Goal: Communication & Community: Answer question/provide support

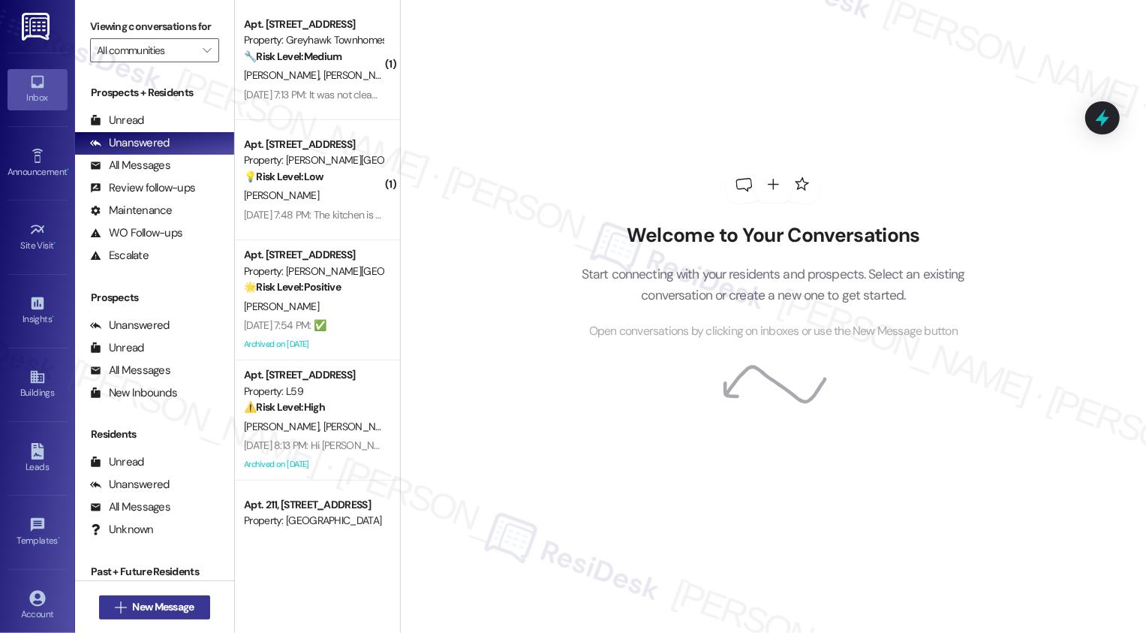
click at [163, 606] on span "New Message" at bounding box center [163, 607] width 62 height 16
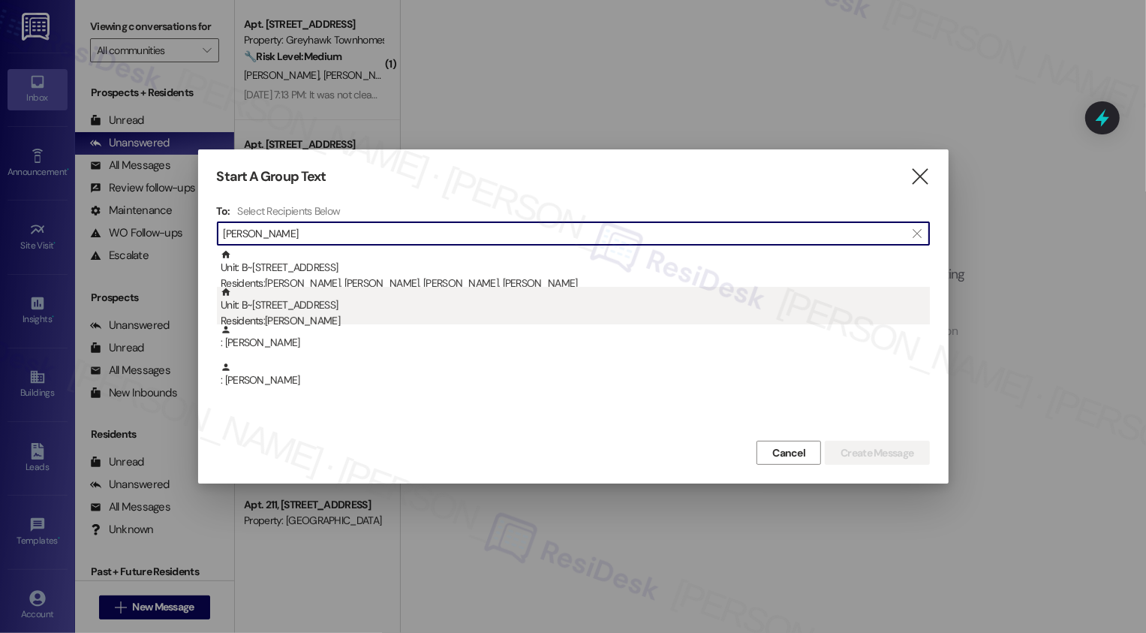
type input "[PERSON_NAME]"
click at [310, 321] on div "Residents: [PERSON_NAME]" at bounding box center [576, 321] width 710 height 16
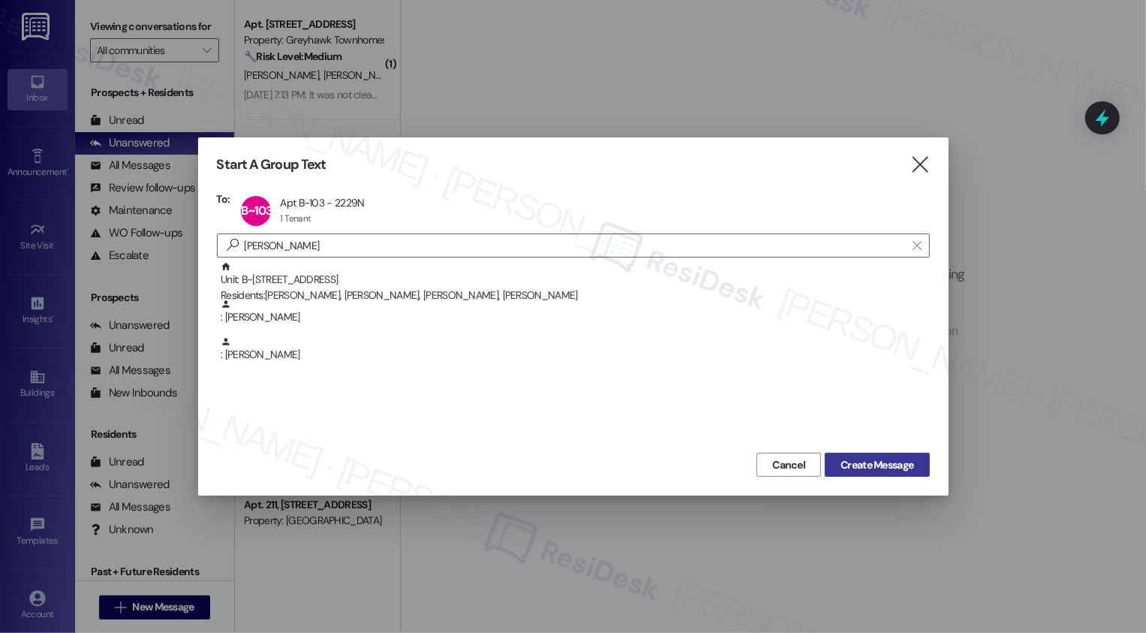
click at [860, 456] on button "Create Message" at bounding box center [877, 465] width 104 height 24
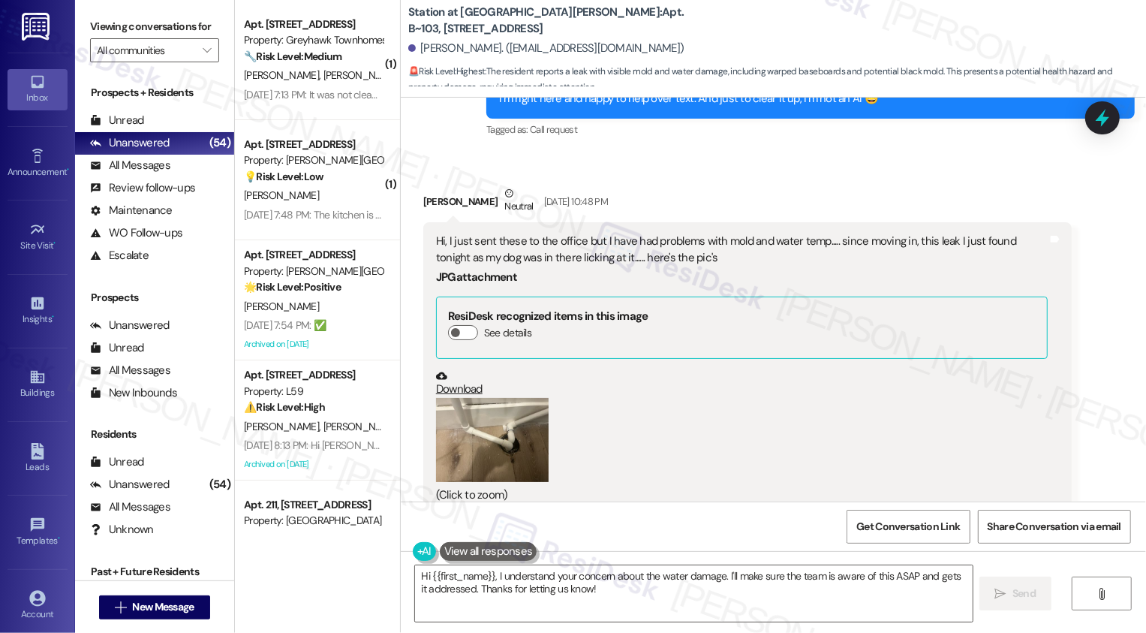
scroll to position [1916, 0]
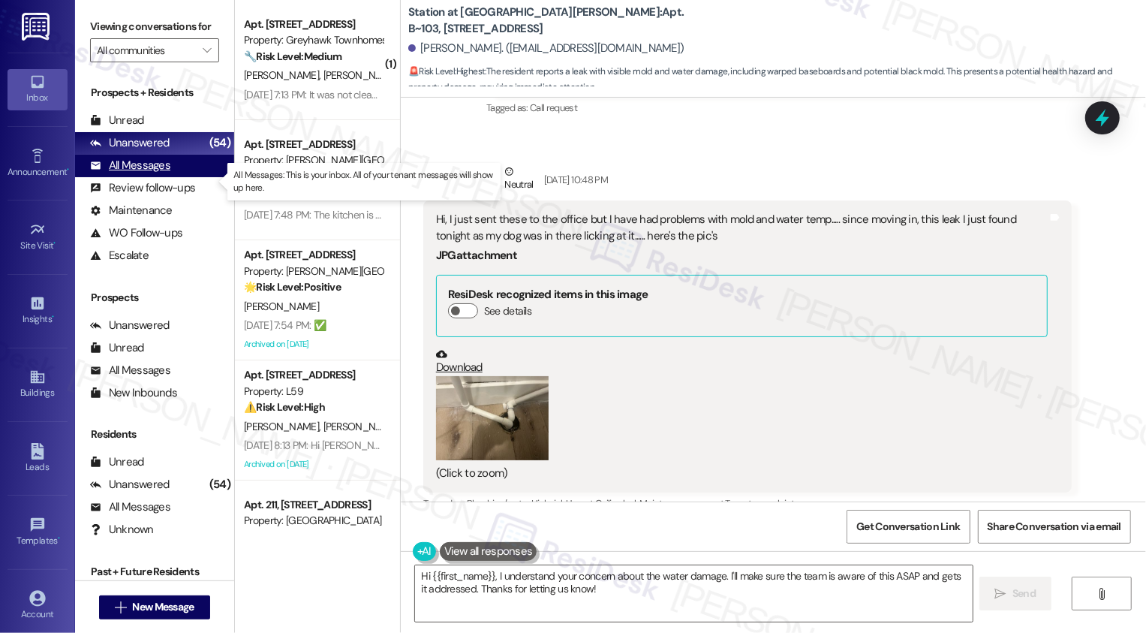
click at [186, 177] on div "All Messages (undefined)" at bounding box center [154, 166] width 159 height 23
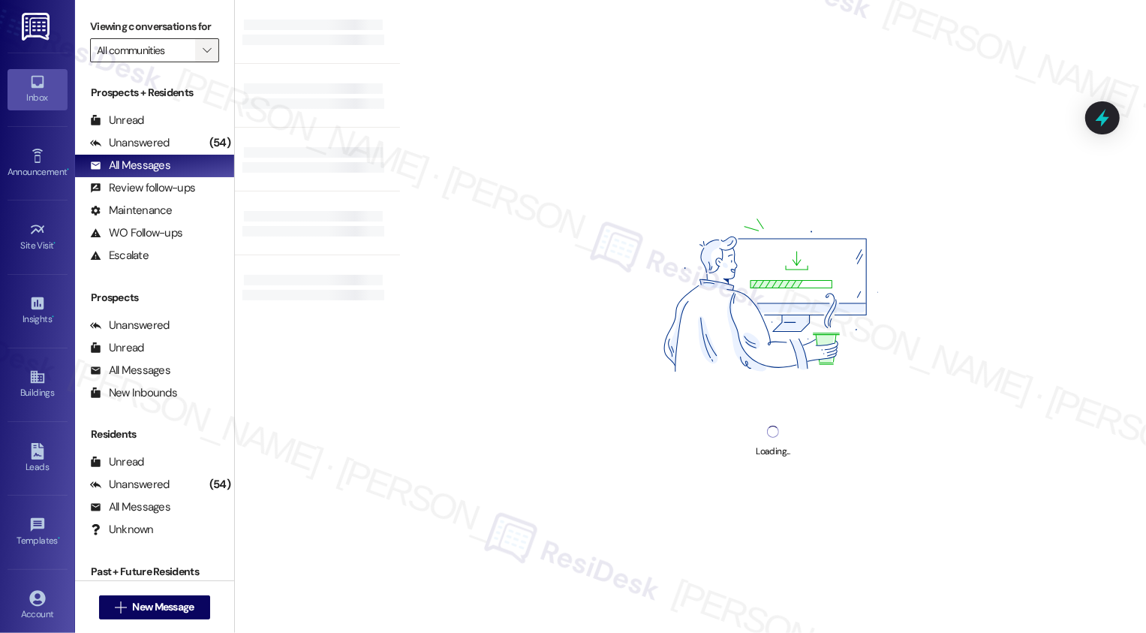
click at [203, 56] on icon "" at bounding box center [207, 50] width 8 height 12
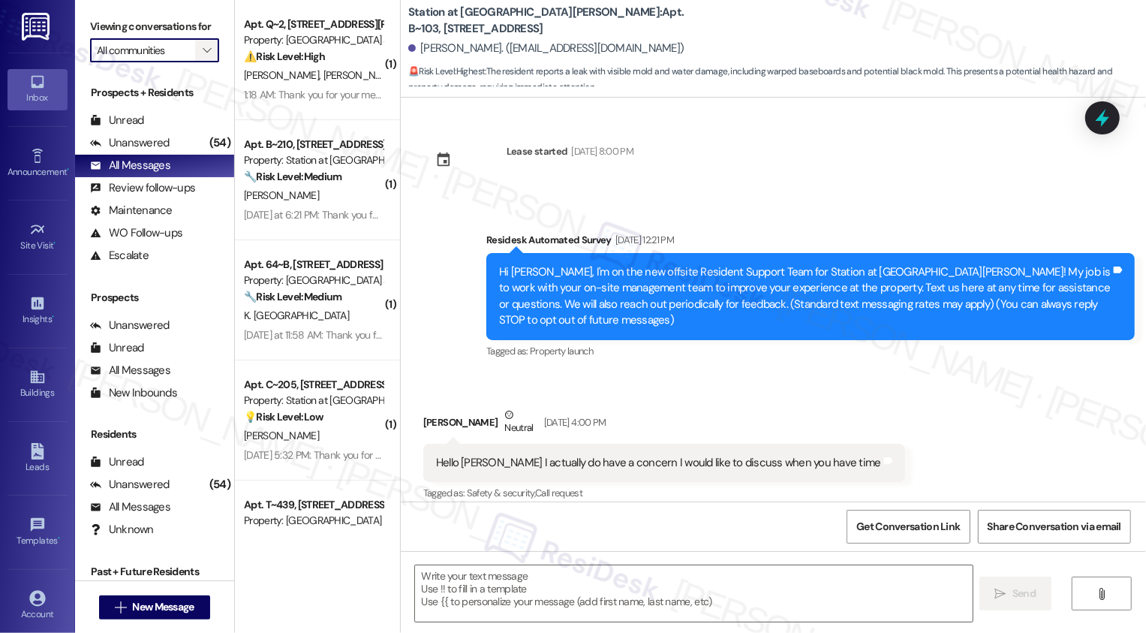
type input "[PERSON_NAME] Place II"
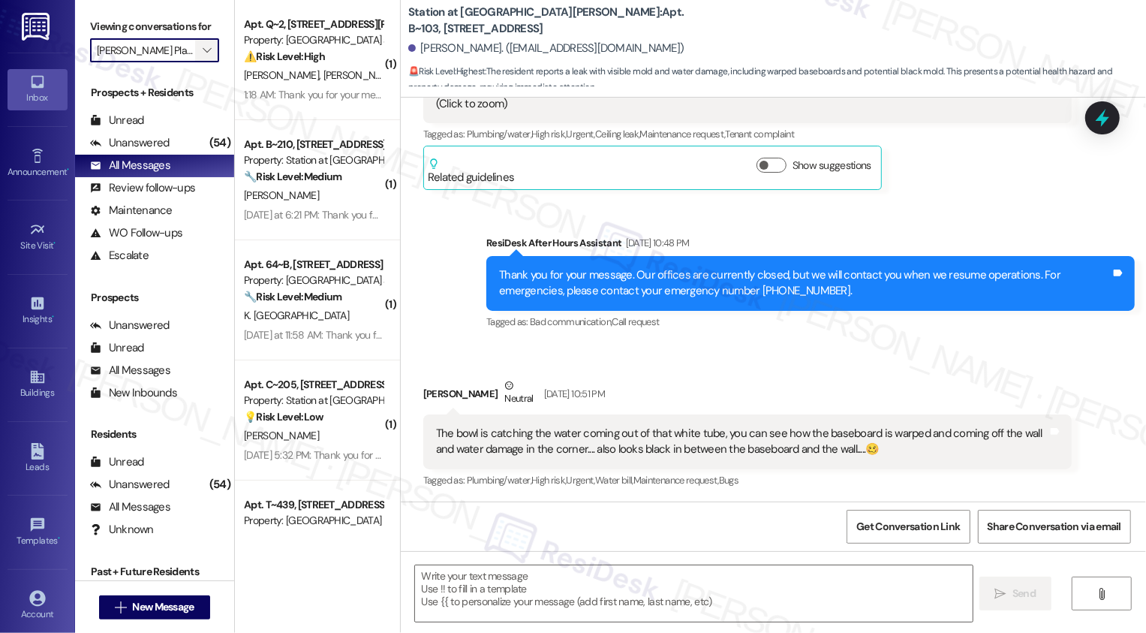
scroll to position [2285, 0]
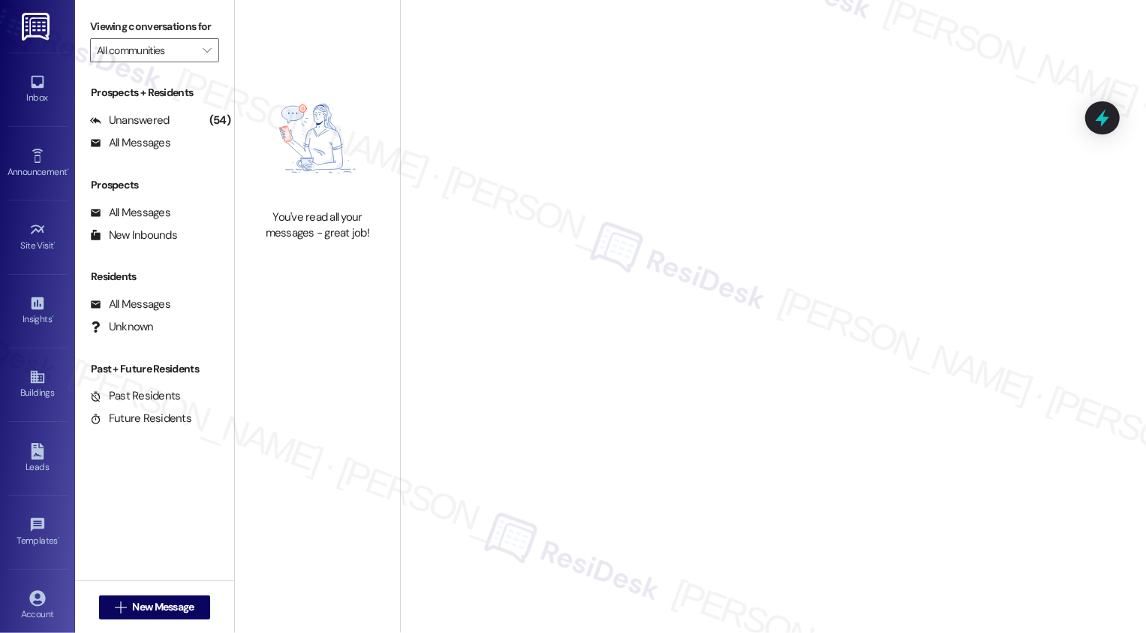
type input "[PERSON_NAME] Place II"
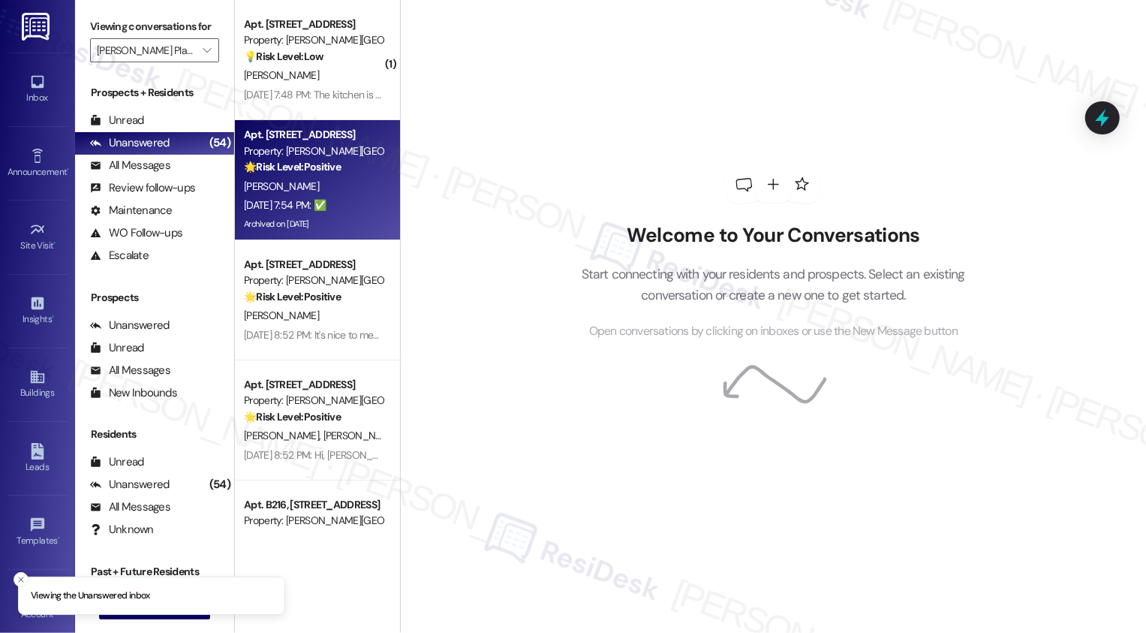
click at [301, 154] on div "Property: [PERSON_NAME][GEOGRAPHIC_DATA]" at bounding box center [313, 151] width 139 height 16
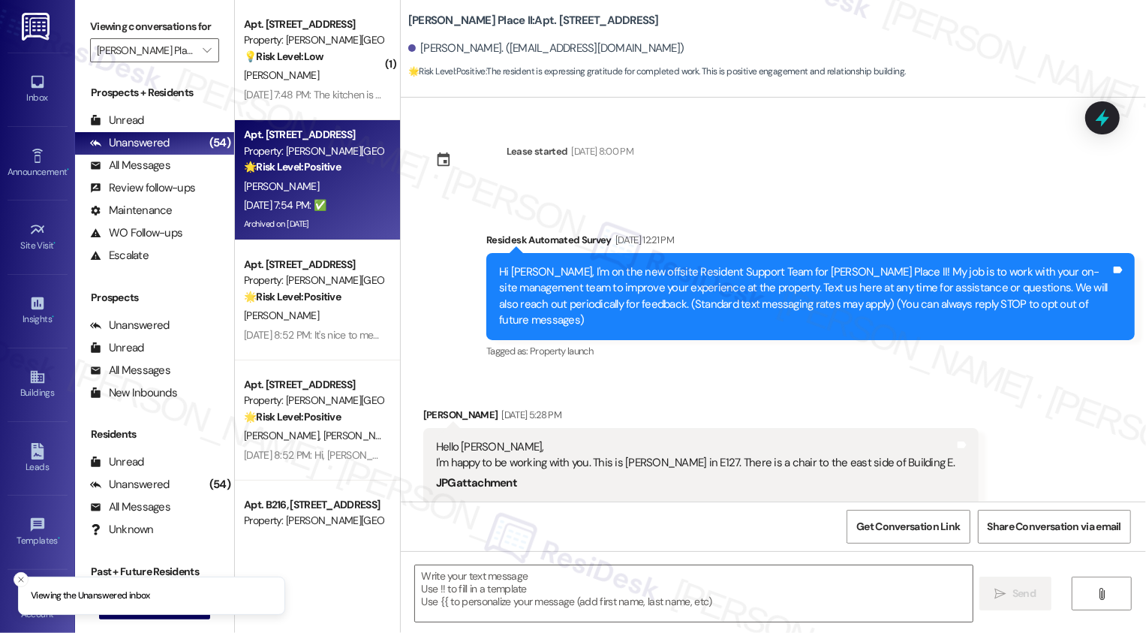
scroll to position [2584, 0]
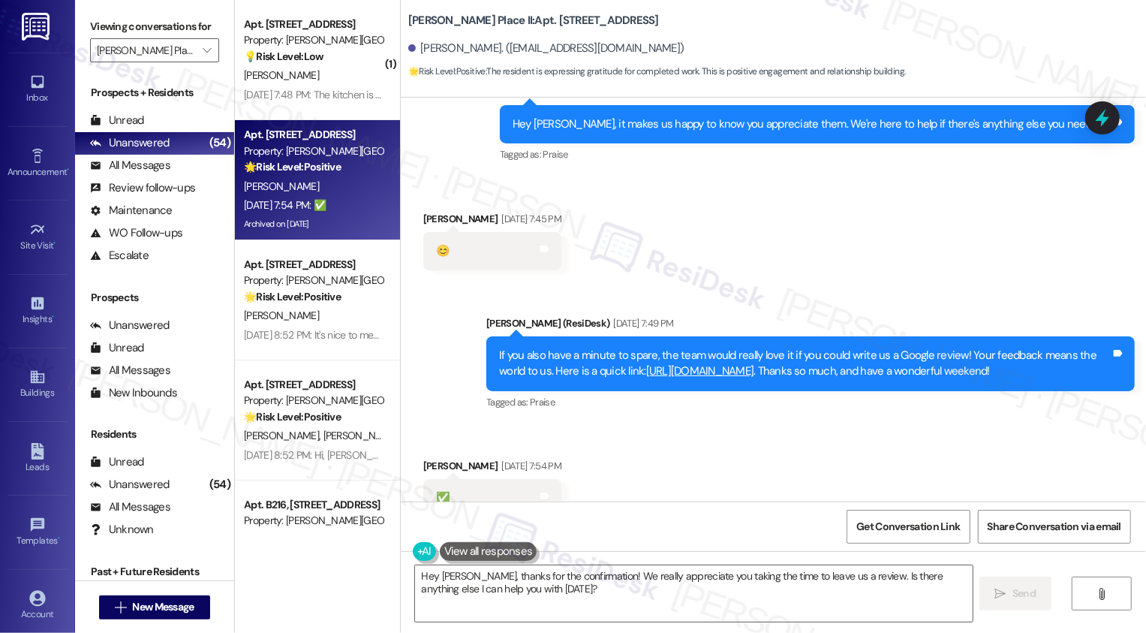
click at [775, 427] on div "Received via SMS [PERSON_NAME] [DATE] 7:54 PM ✅ Tags and notes Tagged as: Revie…" at bounding box center [774, 487] width 746 height 127
click at [924, 527] on span "Get Conversation Link" at bounding box center [909, 527] width 104 height 16
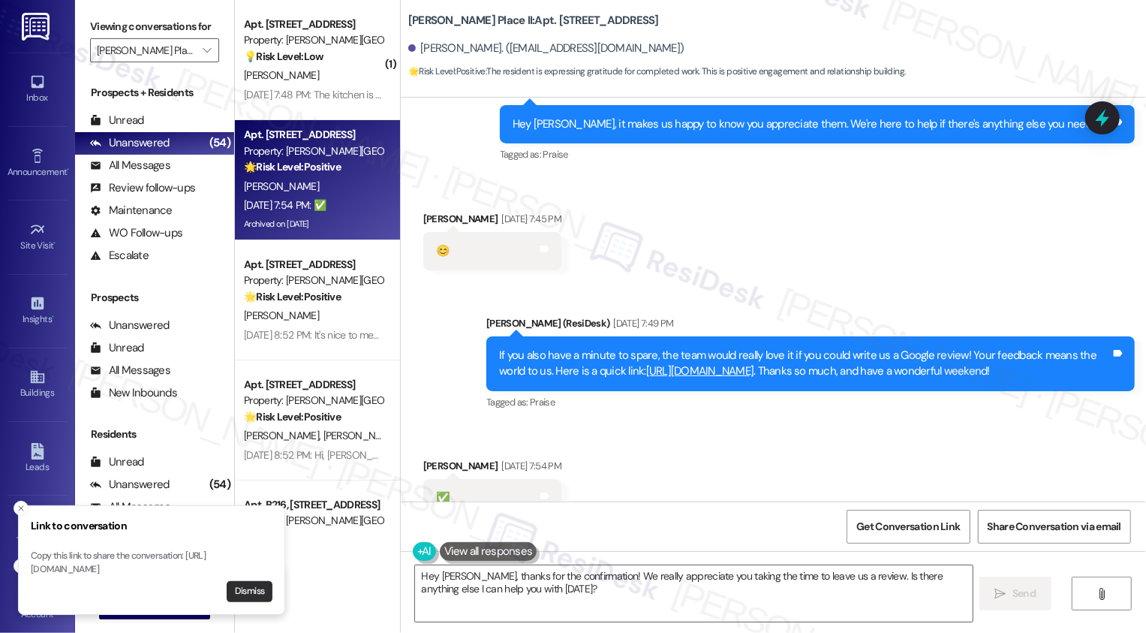
click at [250, 592] on button "Dismiss" at bounding box center [250, 591] width 46 height 21
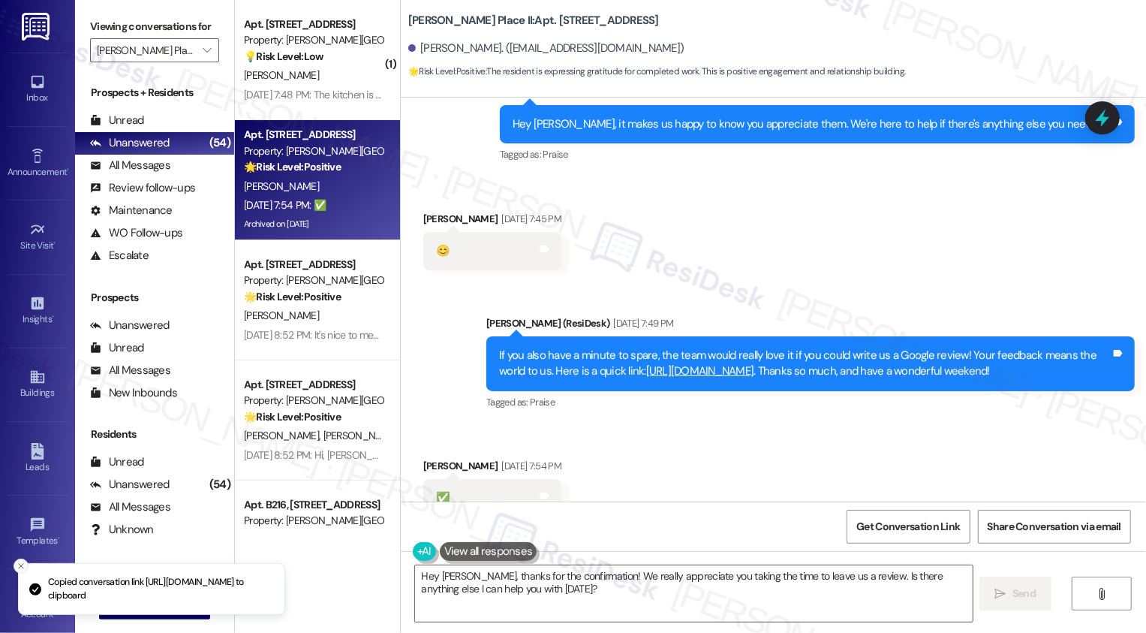
click at [20, 562] on icon "Close toast" at bounding box center [21, 566] width 9 height 9
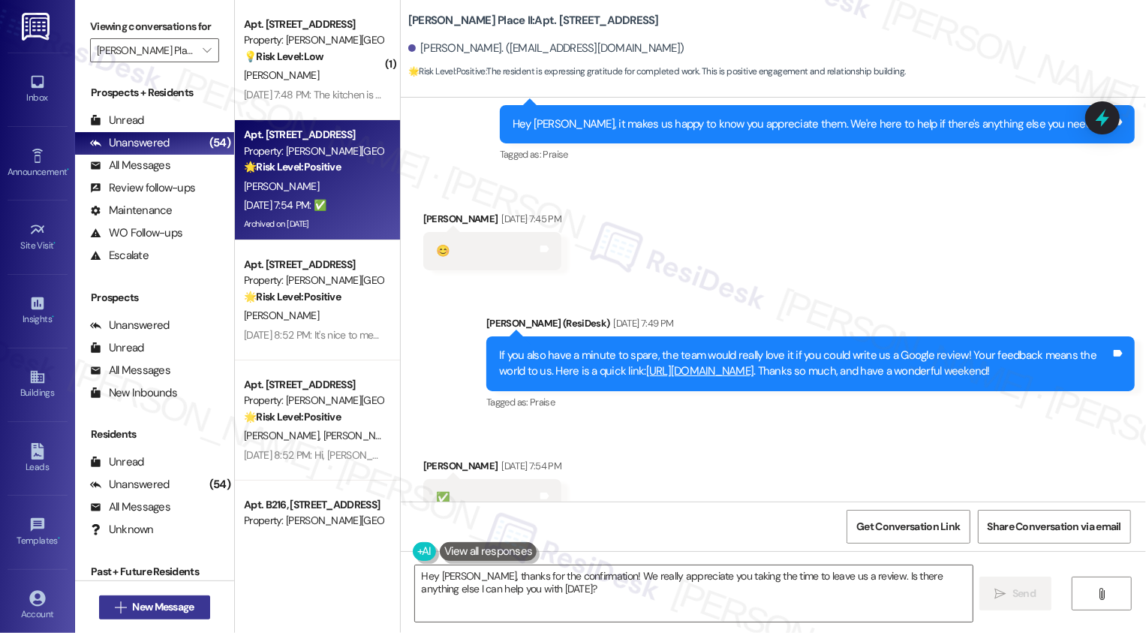
click at [160, 613] on span "New Message" at bounding box center [163, 607] width 62 height 16
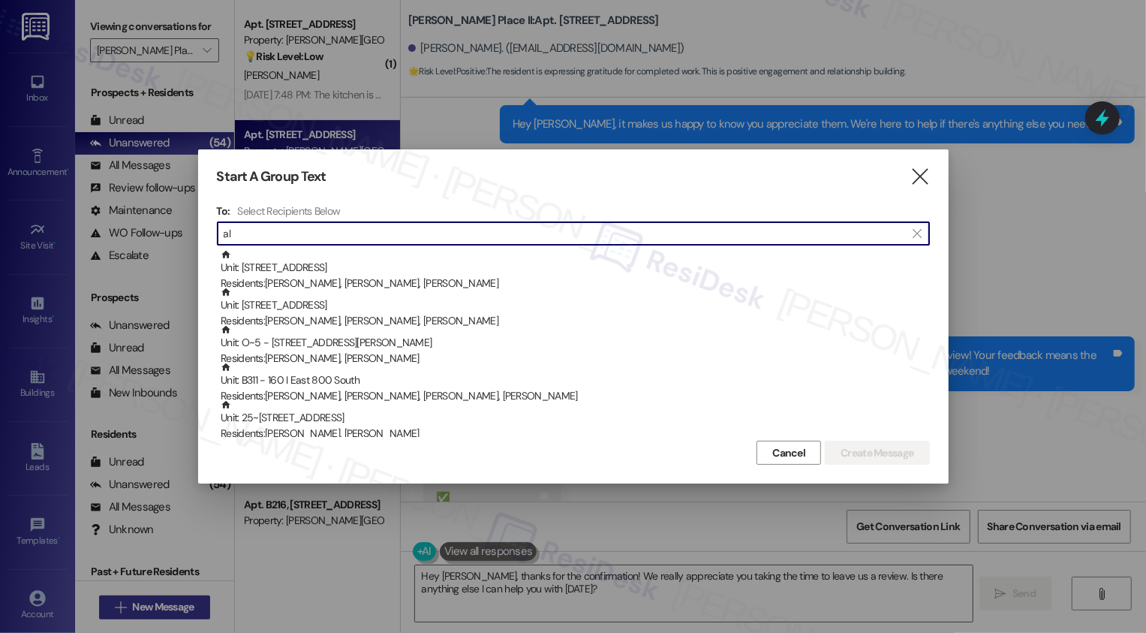
type input "a"
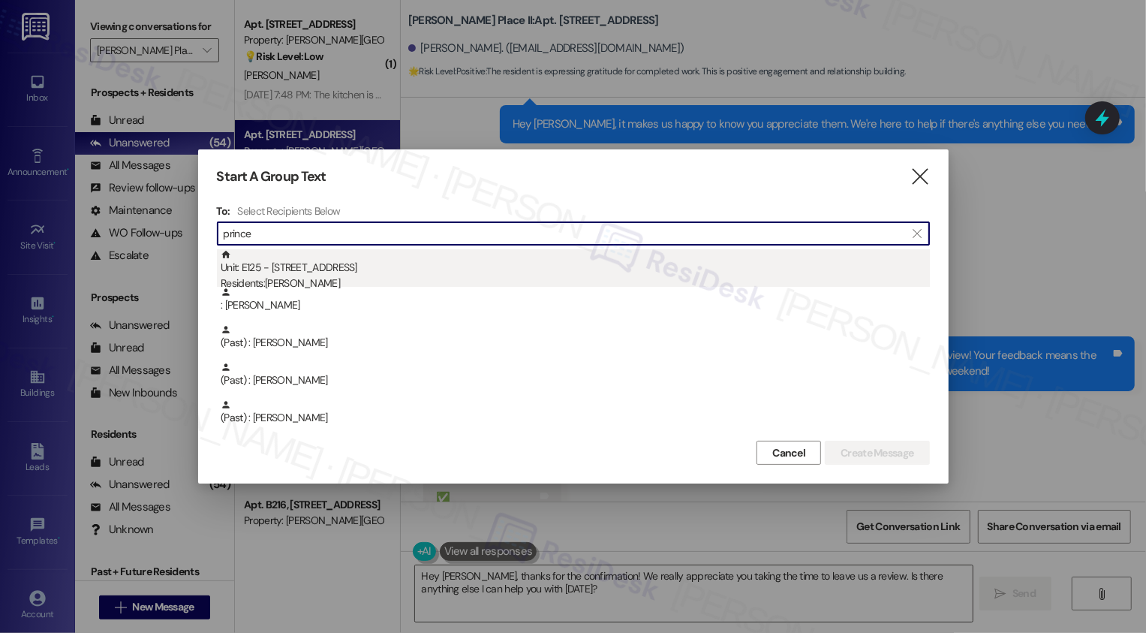
type input "prince"
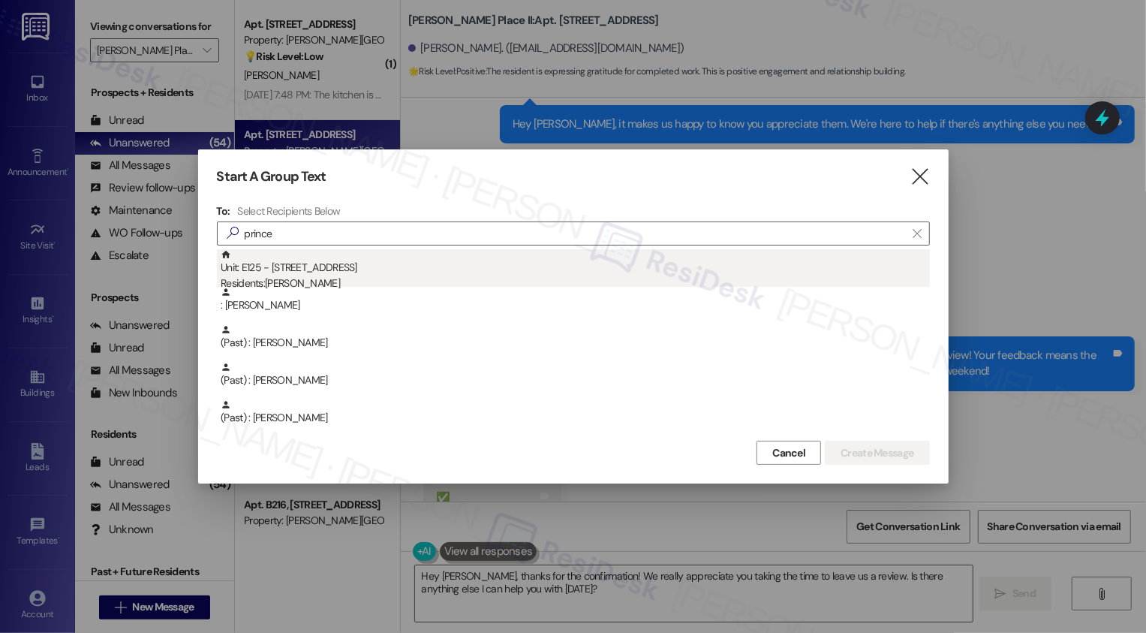
click at [339, 282] on div "Residents: [PERSON_NAME]" at bounding box center [576, 284] width 710 height 16
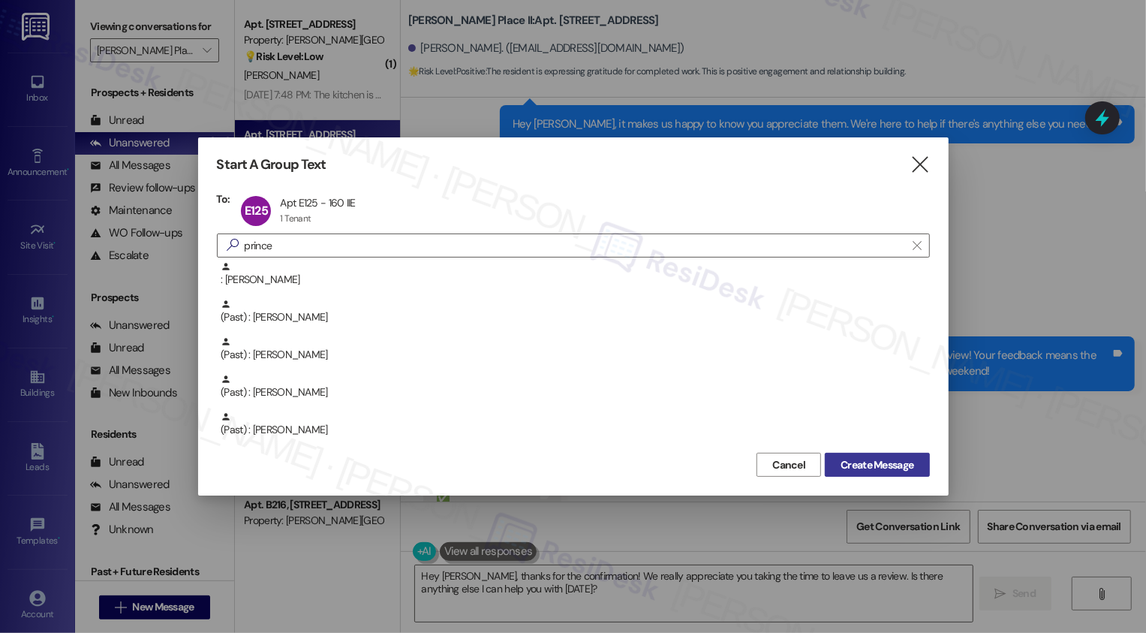
click at [846, 463] on span "Create Message" at bounding box center [877, 465] width 73 height 16
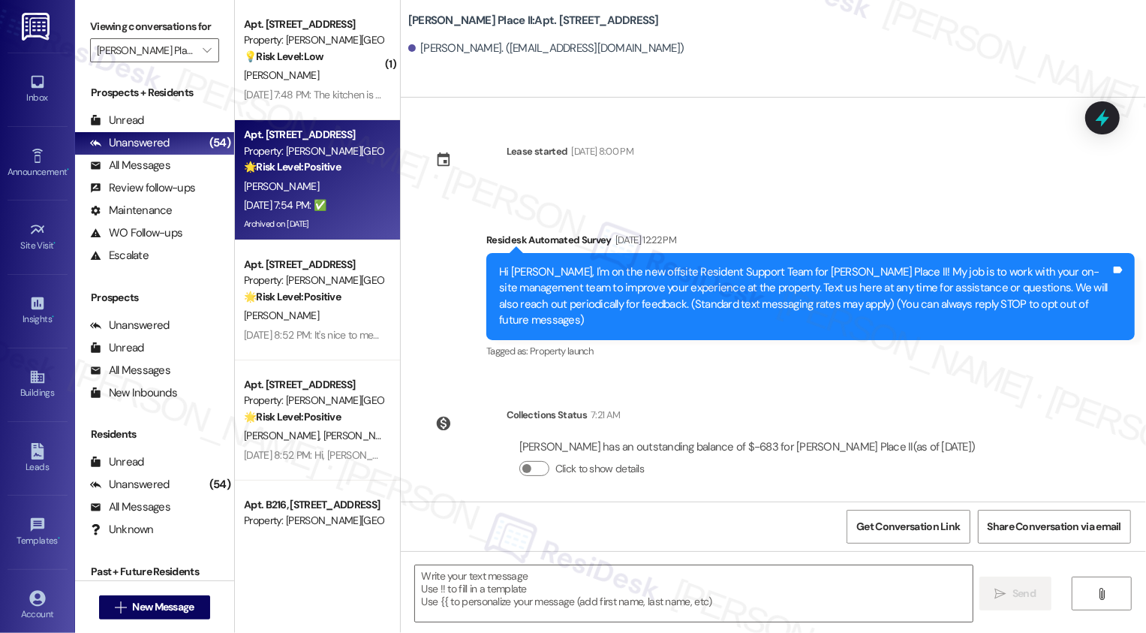
click at [337, 181] on div "[PERSON_NAME]" at bounding box center [314, 186] width 142 height 19
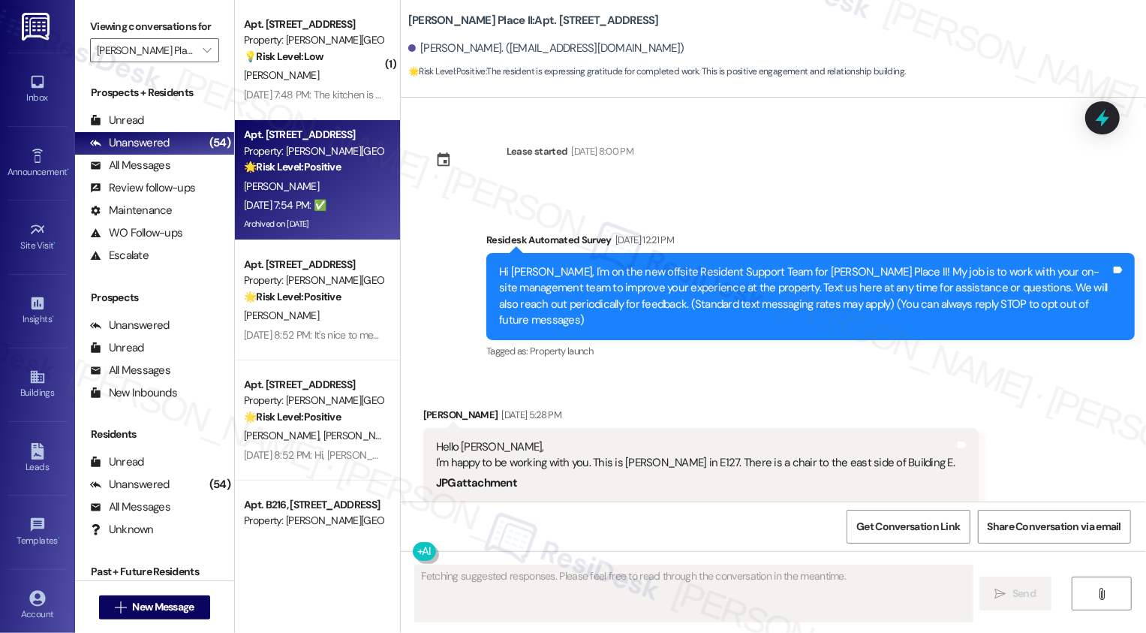
scroll to position [2583, 0]
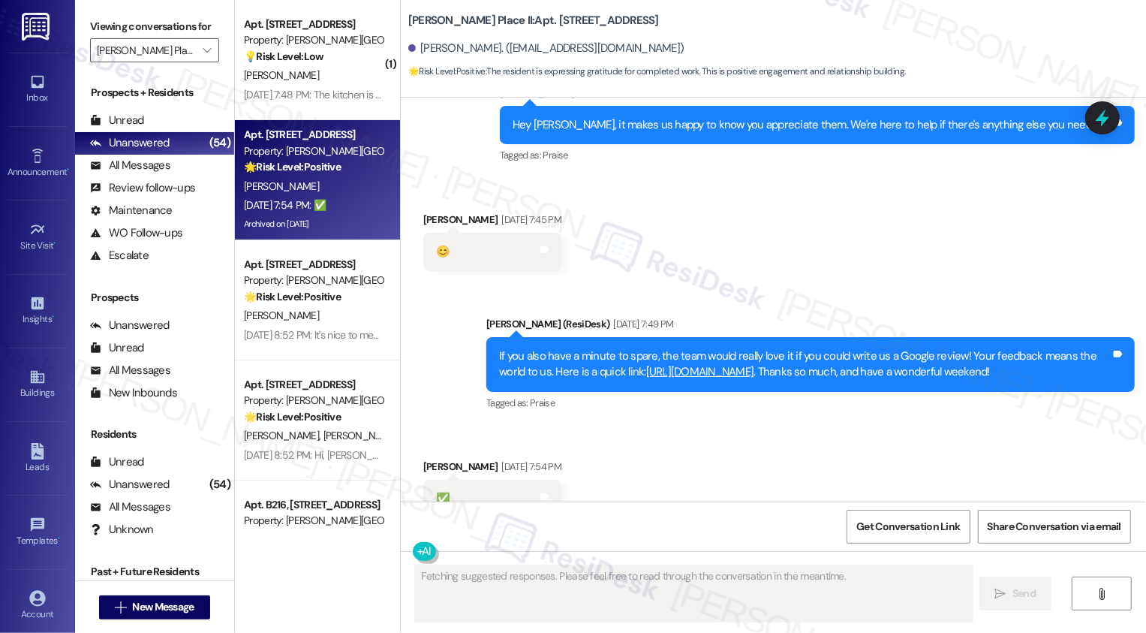
click at [337, 181] on div "[PERSON_NAME]" at bounding box center [314, 186] width 142 height 19
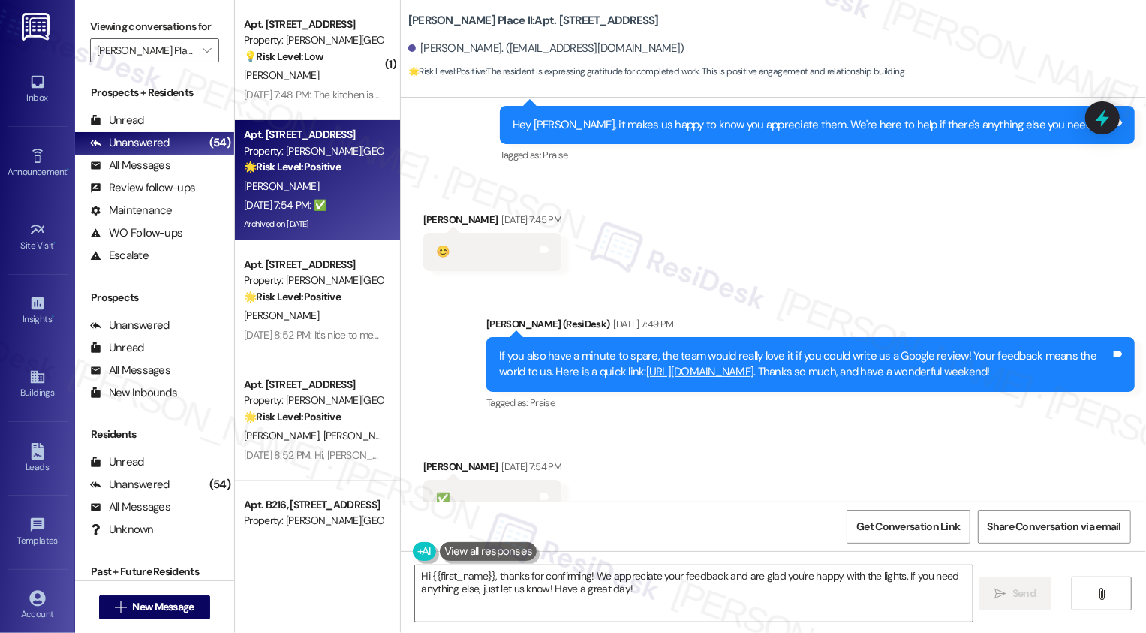
scroll to position [2584, 0]
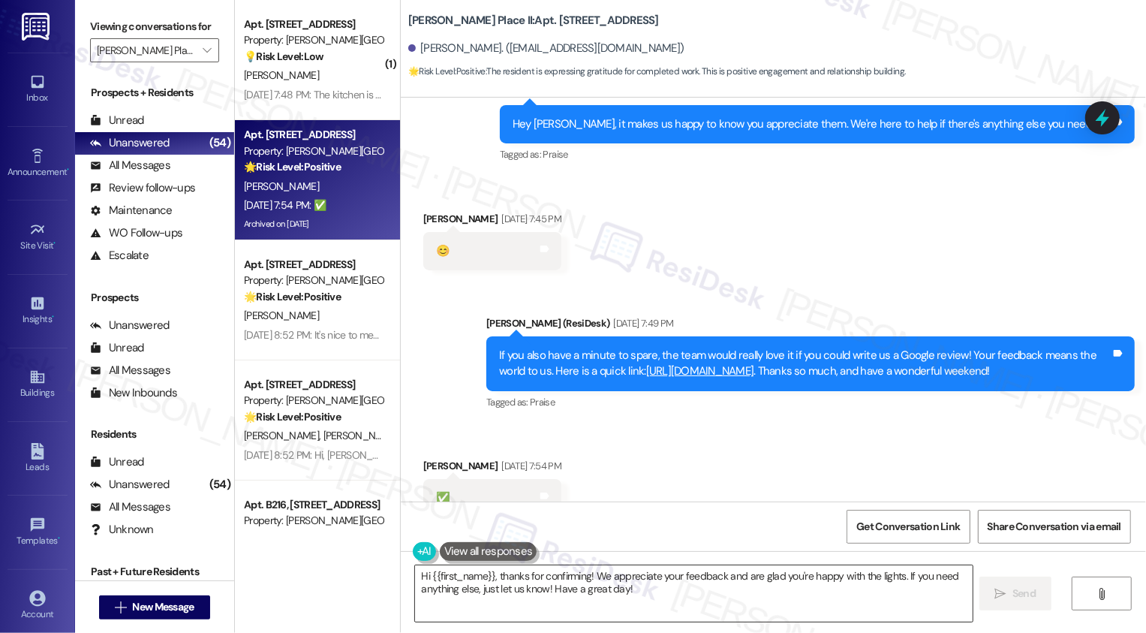
click at [669, 588] on textarea "Hi {{first_name}}, thanks for confirming! We appreciate your feedback and are g…" at bounding box center [694, 593] width 558 height 56
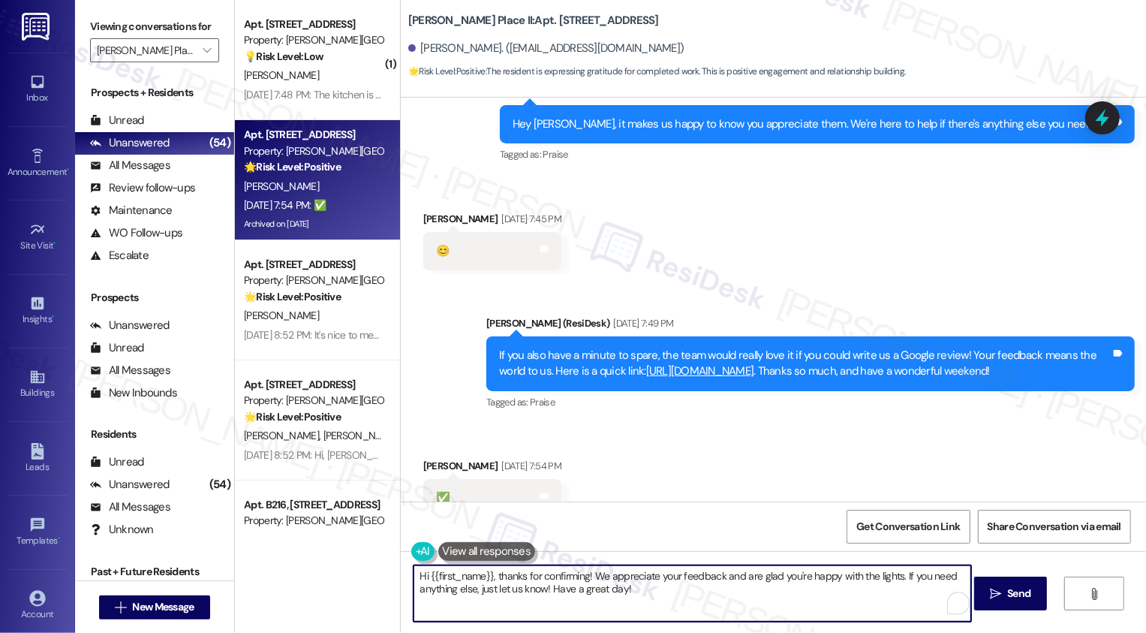
drag, startPoint x: 583, startPoint y: 576, endPoint x: 492, endPoint y: 580, distance: 91.7
click at [492, 580] on textarea "Hi {{first_name}}, thanks for confirming! We appreciate your feedback and are g…" at bounding box center [693, 593] width 558 height 56
click at [697, 606] on textarea "Hi {{first_name}}! We appreciate your feedback and are glad you're happy with t…" at bounding box center [693, 593] width 558 height 56
drag, startPoint x: 488, startPoint y: 575, endPoint x: 547, endPoint y: 582, distance: 59.7
click at [547, 582] on textarea "Hi {{first_name}}! We appreciate your feedback and are glad you're happy with t…" at bounding box center [693, 593] width 558 height 56
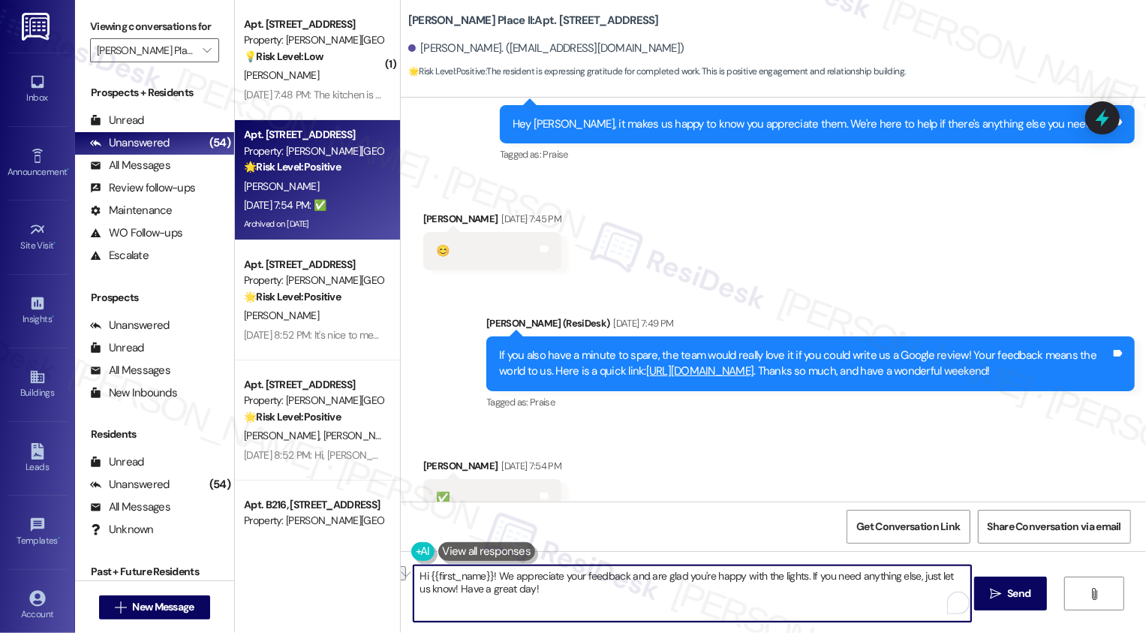
click at [698, 572] on textarea "Hi {{first_name}}! We appreciate your feedback and are glad you're happy with t…" at bounding box center [693, 593] width 558 height 56
click at [809, 599] on textarea "Hi {{first_name}}! We appreciate your feedback and are glad you're happy with t…" at bounding box center [693, 593] width 558 height 56
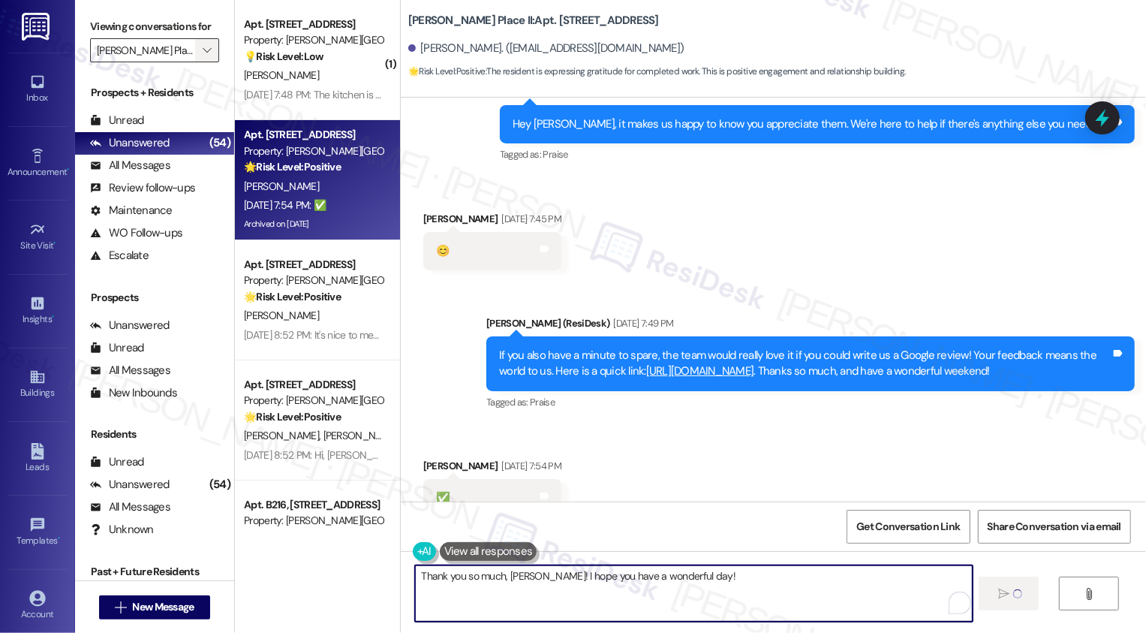
type textarea "Thank you so much, [PERSON_NAME]! I hope you have a wonderful day!"
click at [200, 62] on span "" at bounding box center [207, 50] width 14 height 24
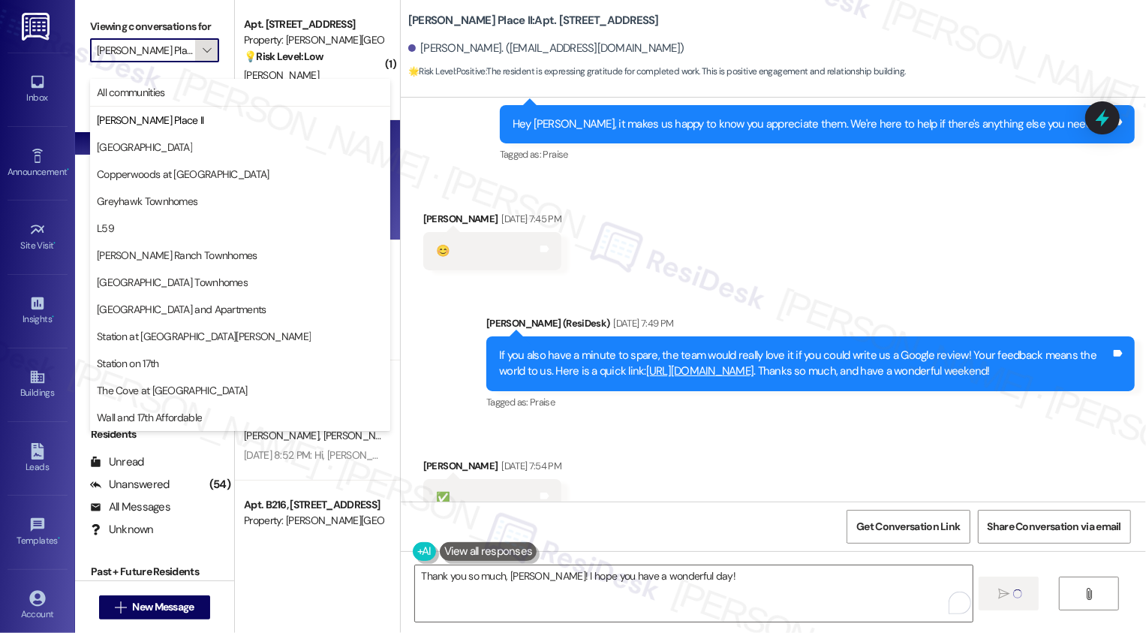
scroll to position [2583, 0]
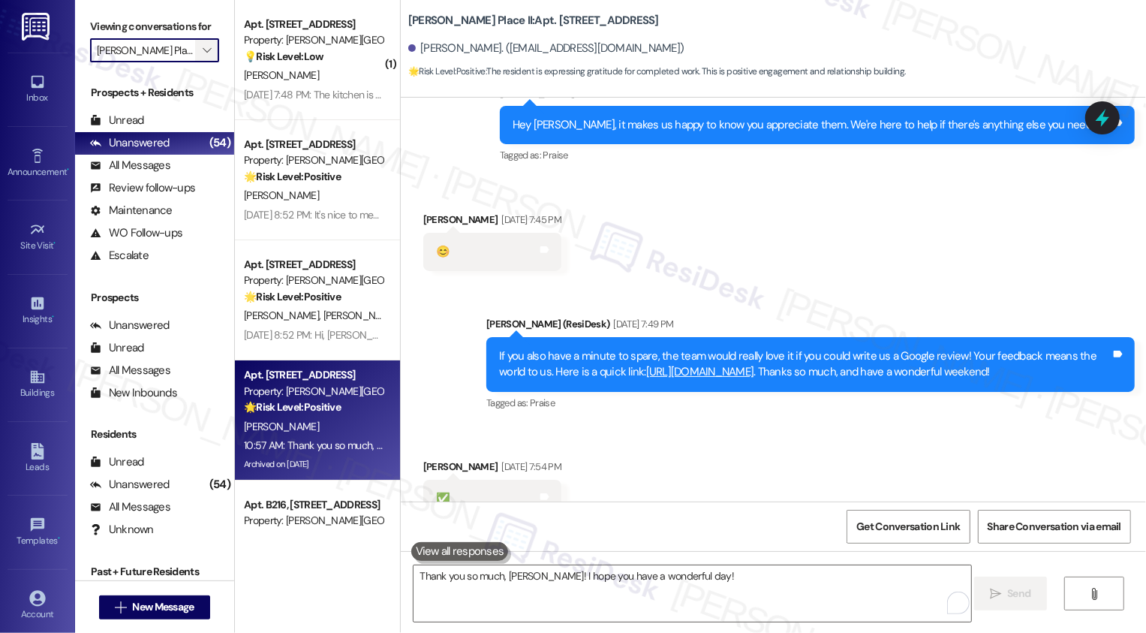
click at [203, 56] on icon "" at bounding box center [207, 50] width 8 height 12
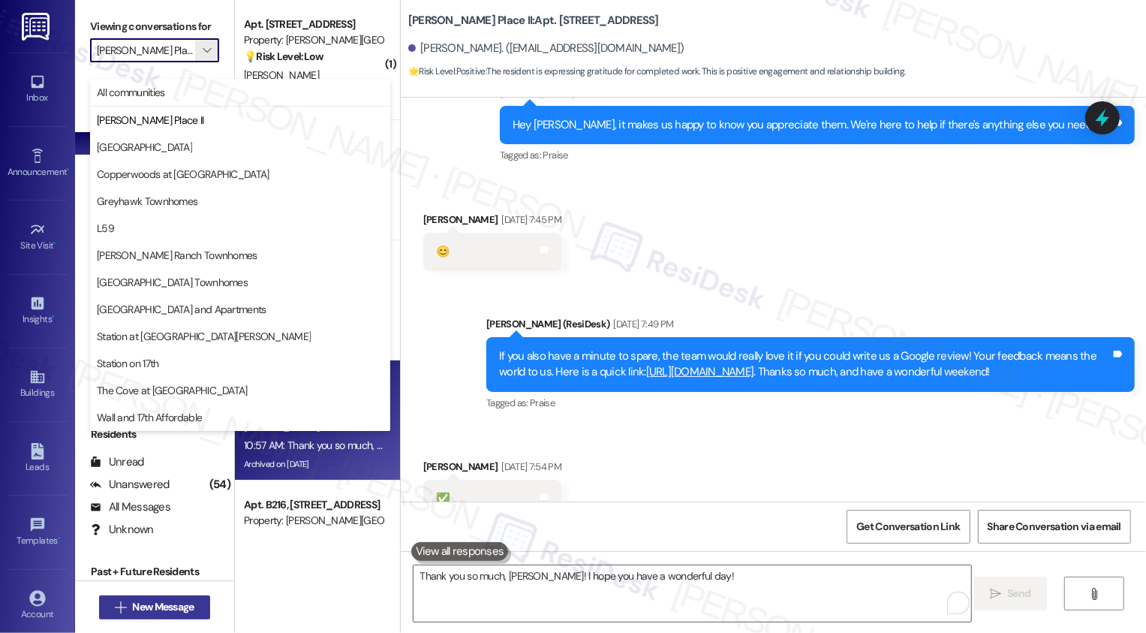
click at [172, 598] on button " New Message" at bounding box center [154, 607] width 111 height 24
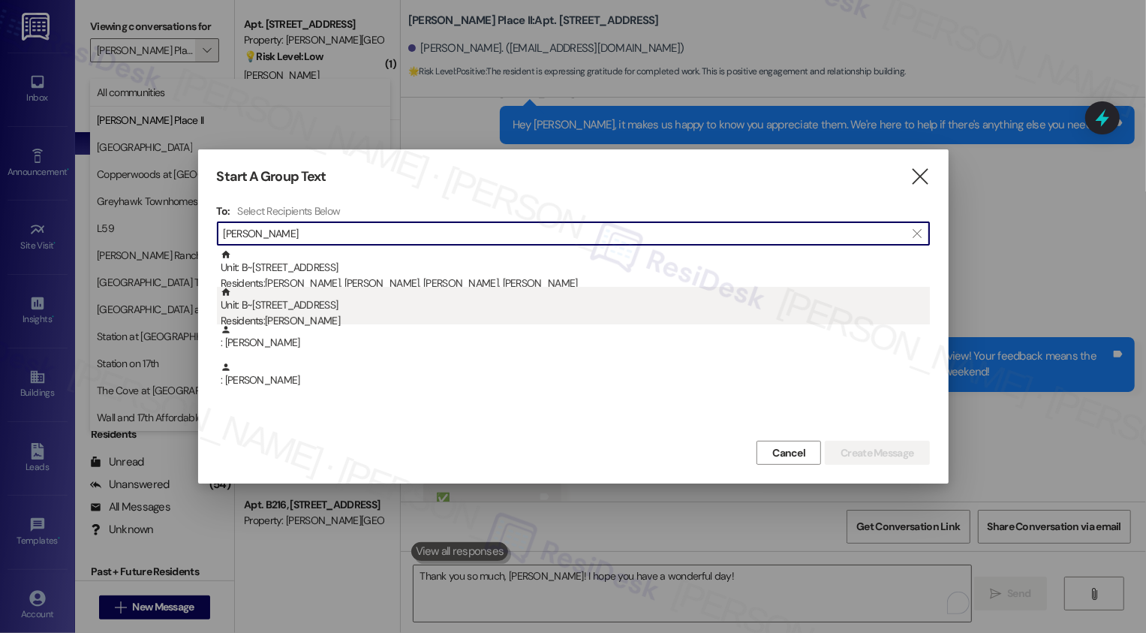
type input "[PERSON_NAME]"
click at [306, 324] on div "Residents: [PERSON_NAME]" at bounding box center [576, 321] width 710 height 16
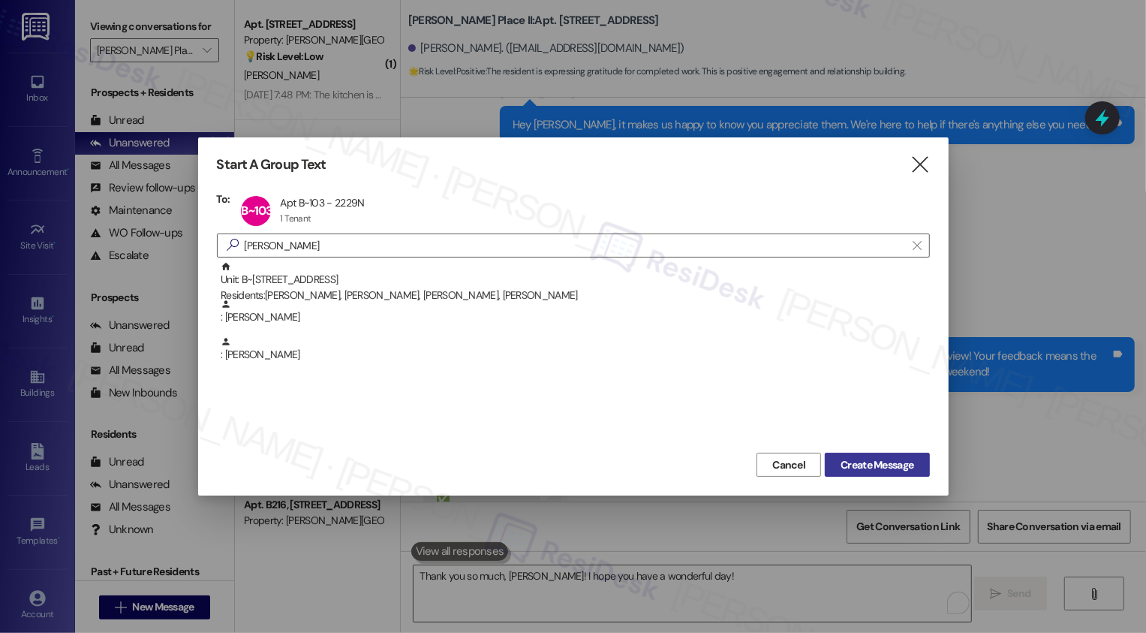
click at [872, 466] on span "Create Message" at bounding box center [877, 465] width 73 height 16
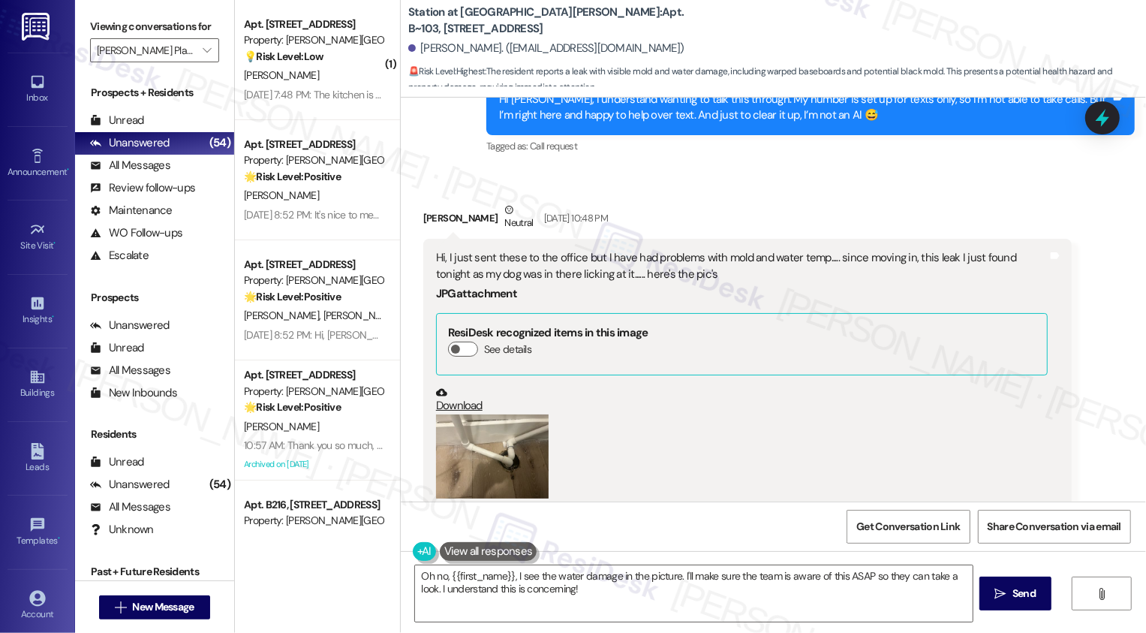
scroll to position [1939, 0]
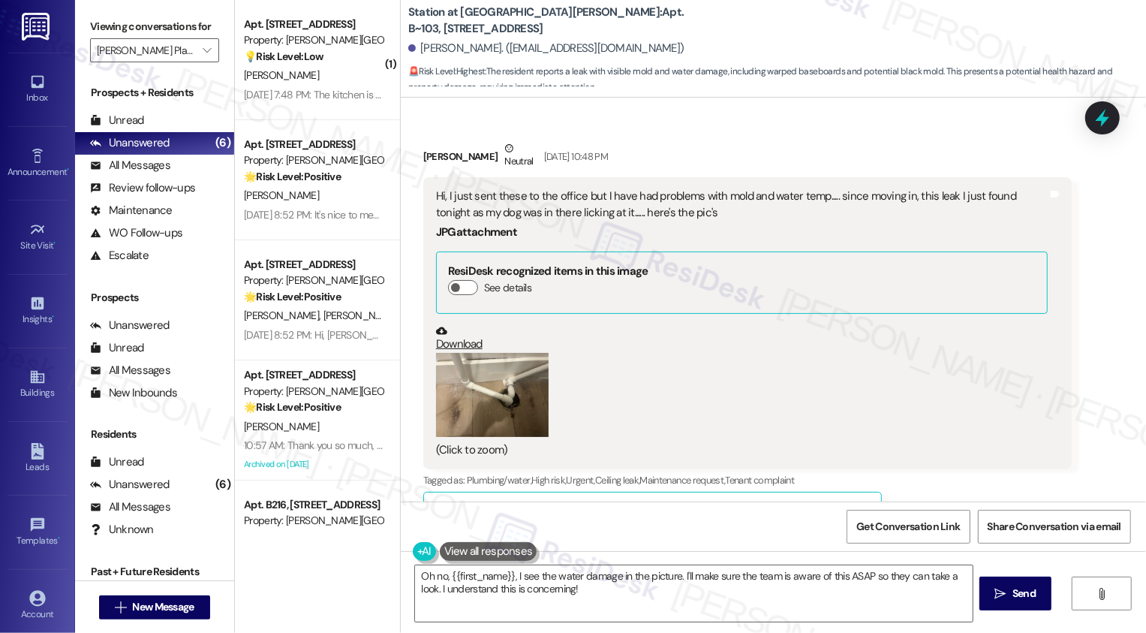
click at [565, 23] on b "Station at [GEOGRAPHIC_DATA][PERSON_NAME]: Apt. B~103, [STREET_ADDRESS]" at bounding box center [558, 21] width 300 height 32
copy b "103"
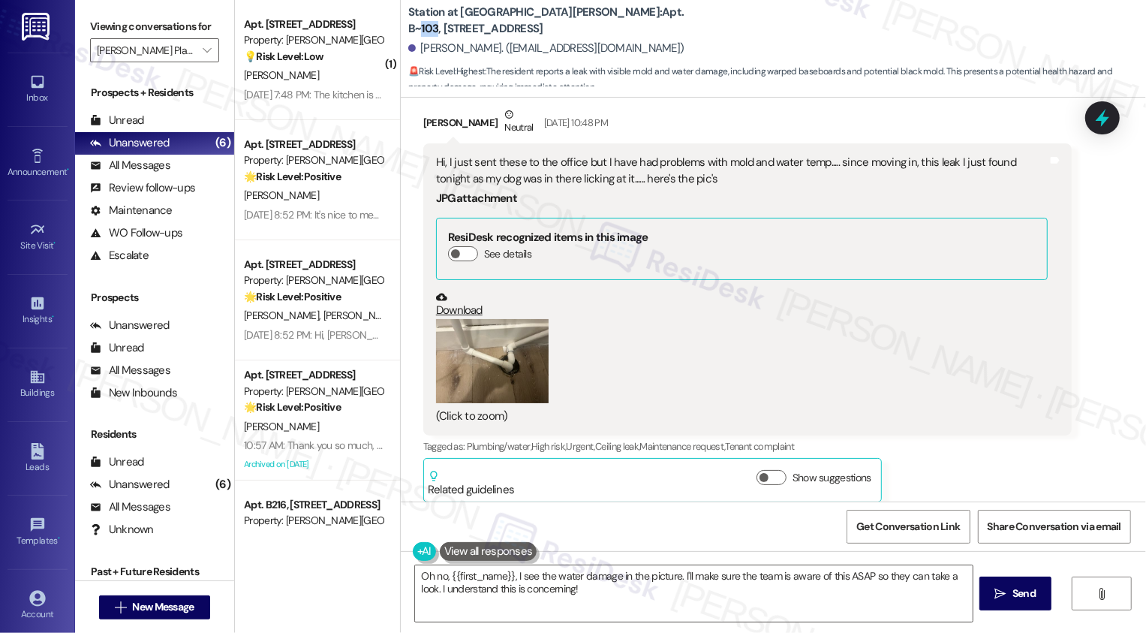
scroll to position [2009, 0]
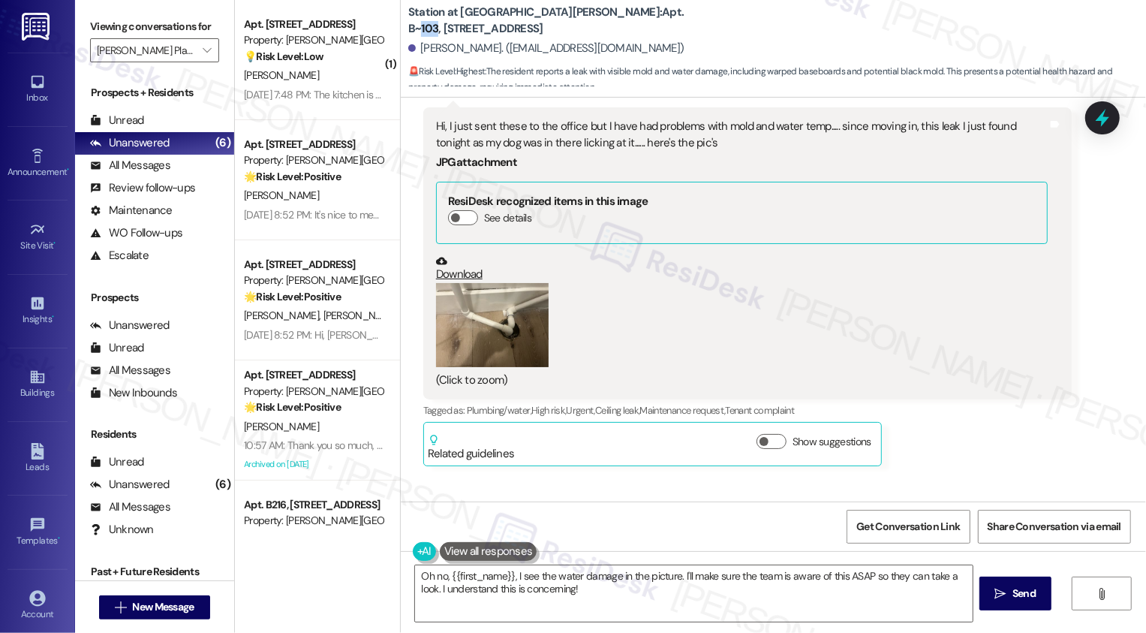
click at [499, 335] on button "Zoom image" at bounding box center [492, 325] width 113 height 85
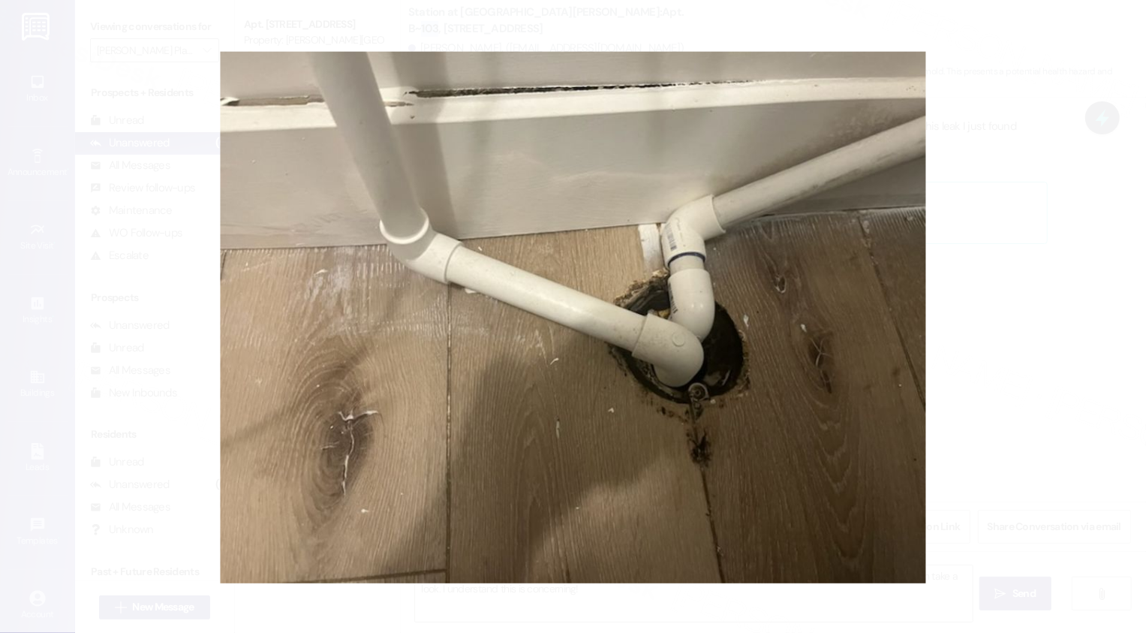
click at [1101, 316] on button "Unzoom image" at bounding box center [573, 316] width 1146 height 633
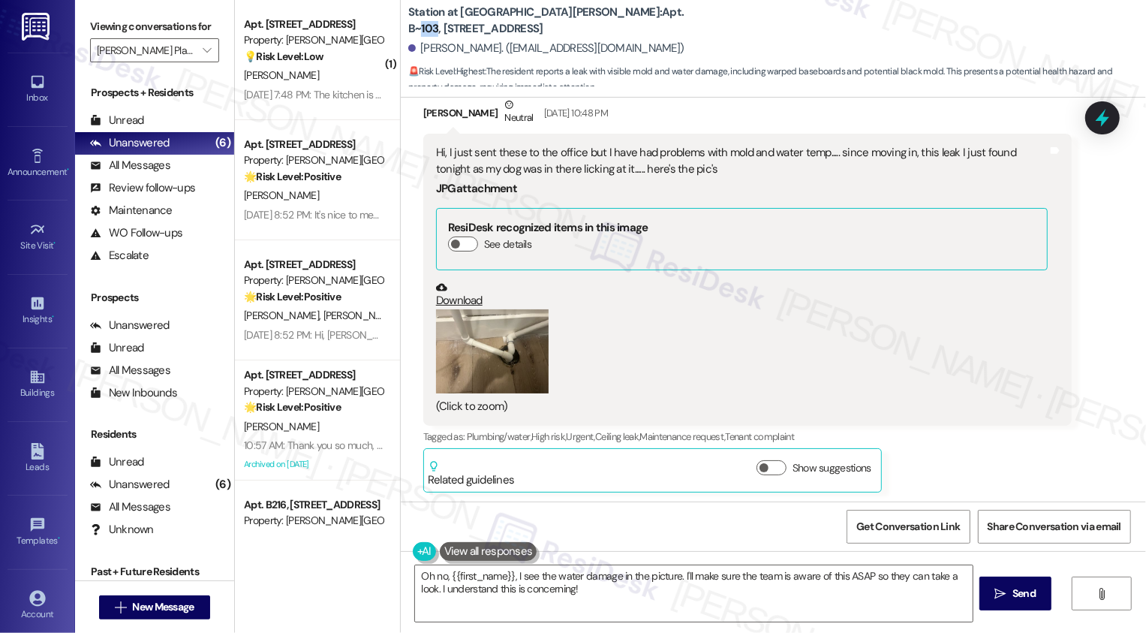
scroll to position [1982, 0]
click at [482, 336] on button "Zoom image" at bounding box center [492, 352] width 113 height 85
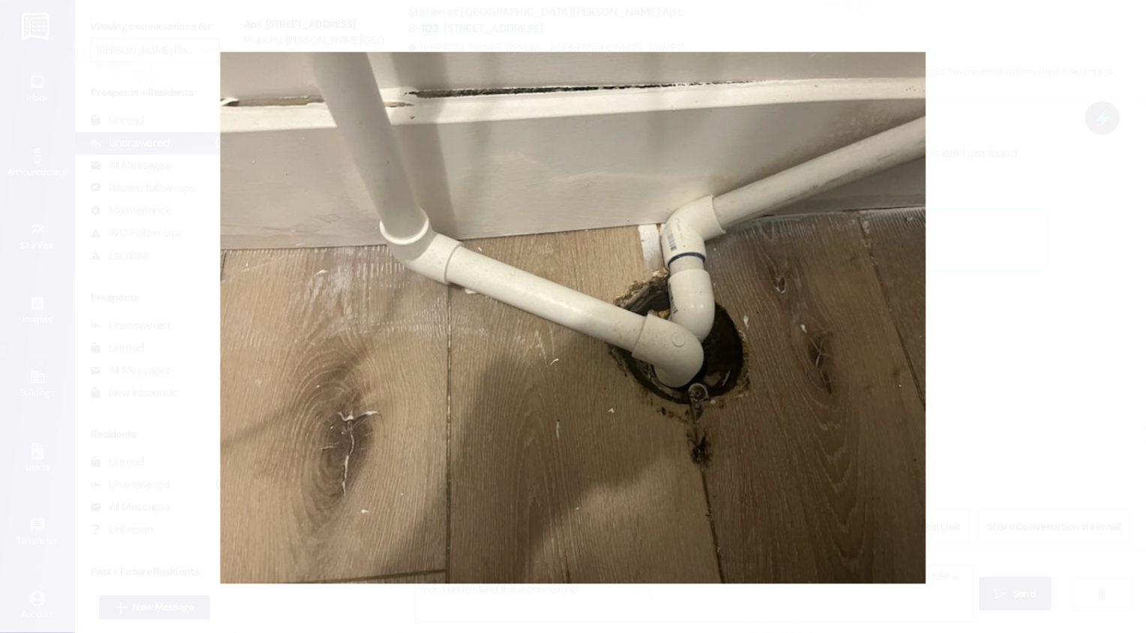
click at [993, 322] on button "Unzoom image" at bounding box center [573, 316] width 1146 height 633
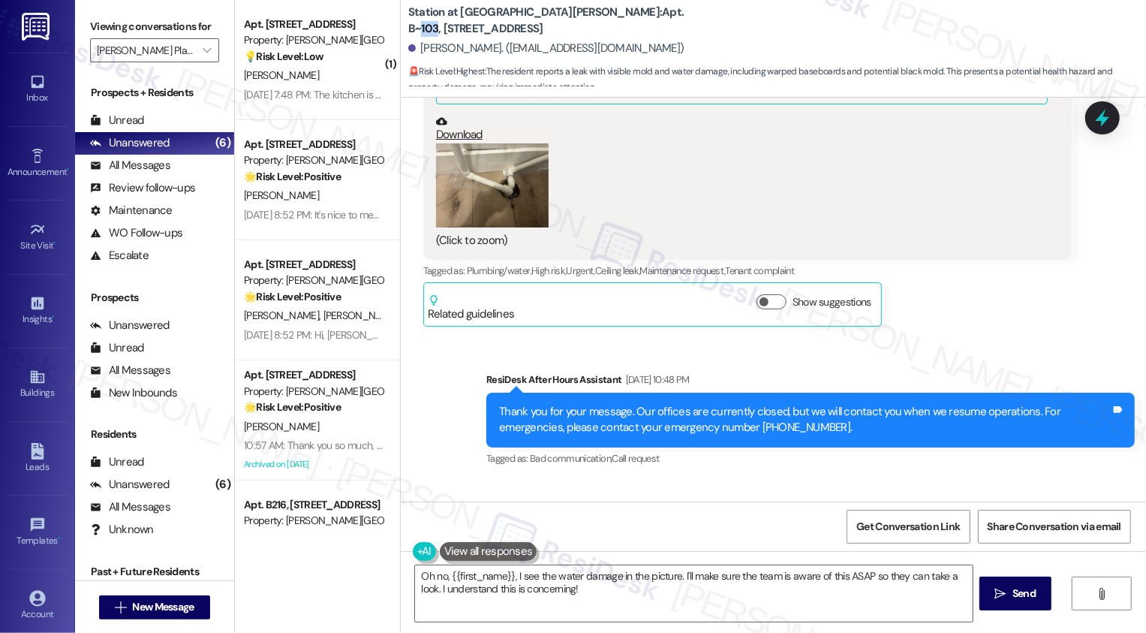
scroll to position [1892, 0]
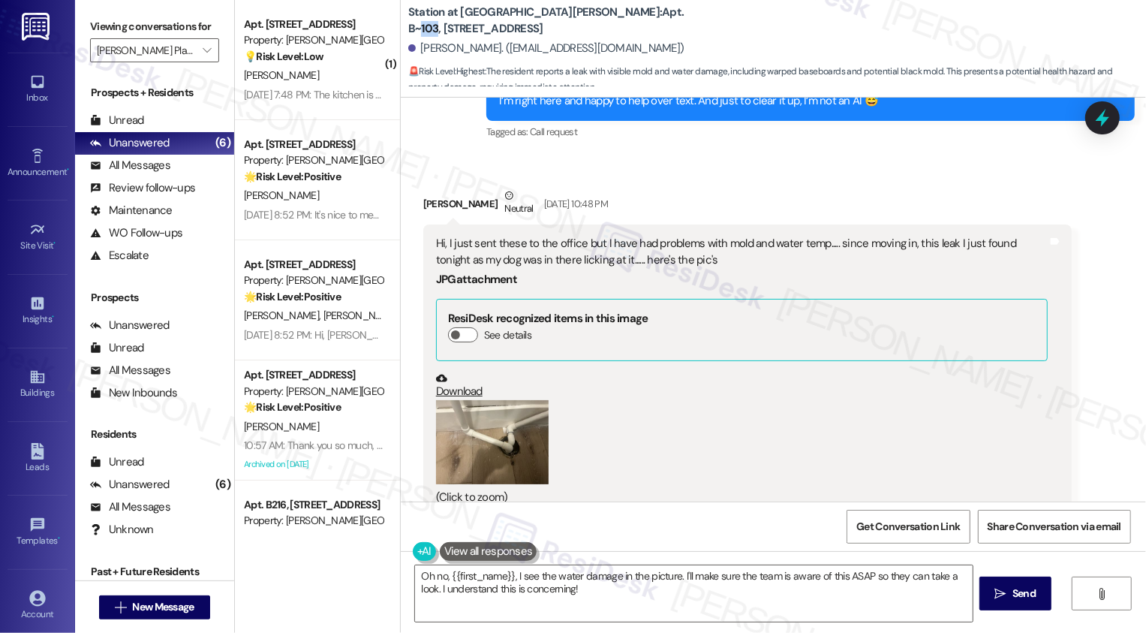
click at [505, 428] on button "Zoom image" at bounding box center [492, 442] width 113 height 85
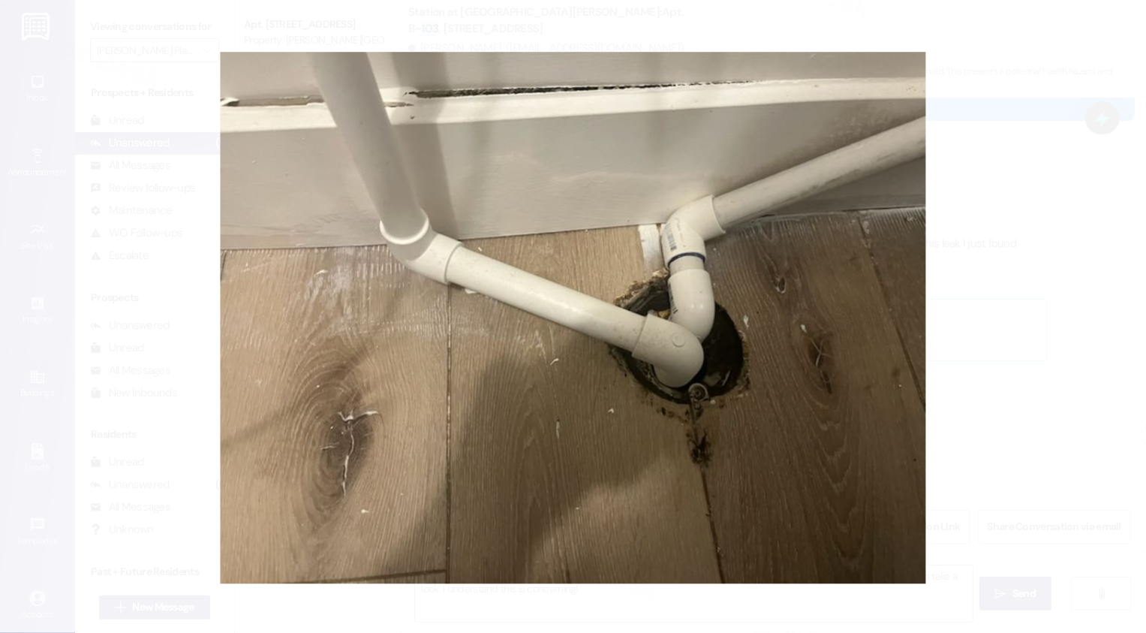
click at [1001, 446] on button "Unzoom image" at bounding box center [573, 316] width 1146 height 633
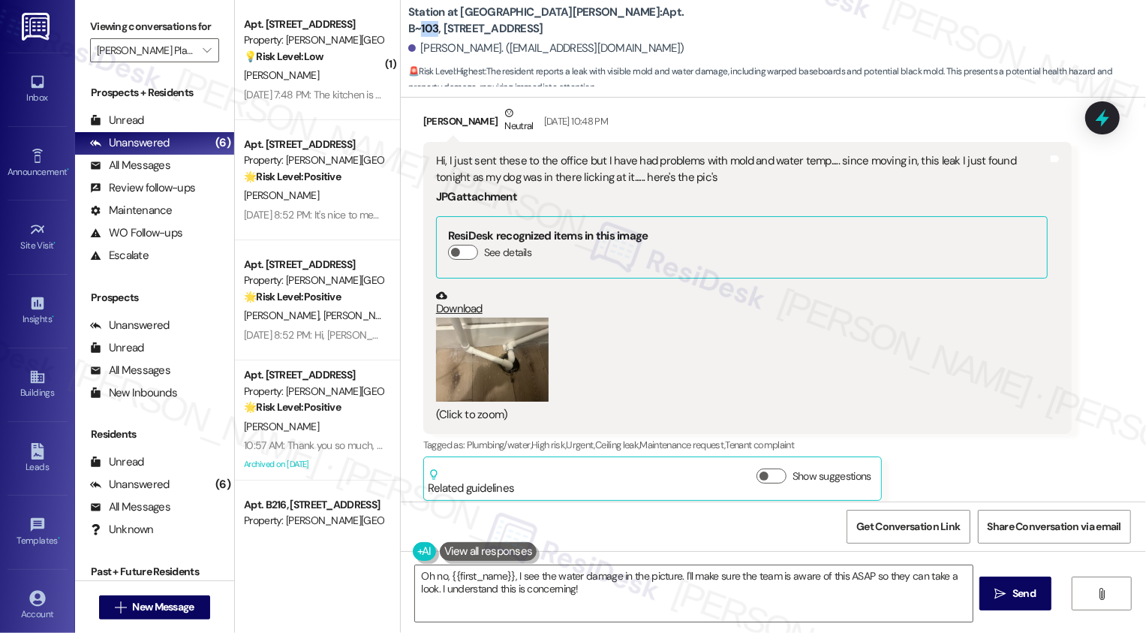
scroll to position [1915, 0]
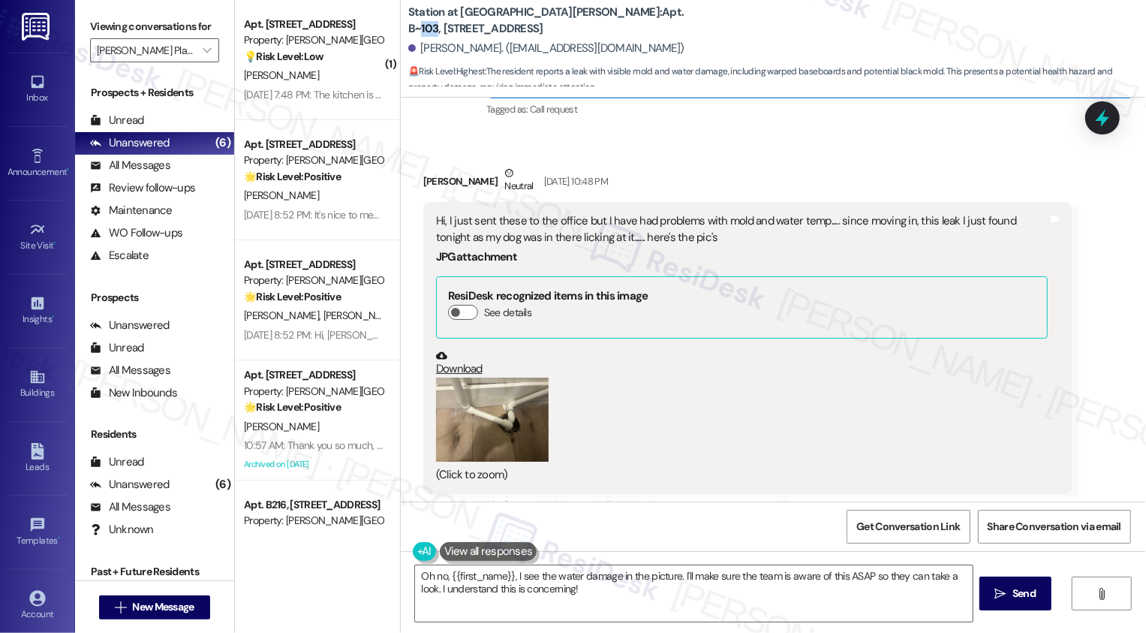
click at [434, 179] on div "[PERSON_NAME] Neutral [DATE] 10:48 PM" at bounding box center [747, 183] width 649 height 37
copy div "[PERSON_NAME]"
click at [465, 587] on textarea "Oh no, {{first_name}}, I see the water damage in the picture. I'll make sure th…" at bounding box center [694, 593] width 558 height 56
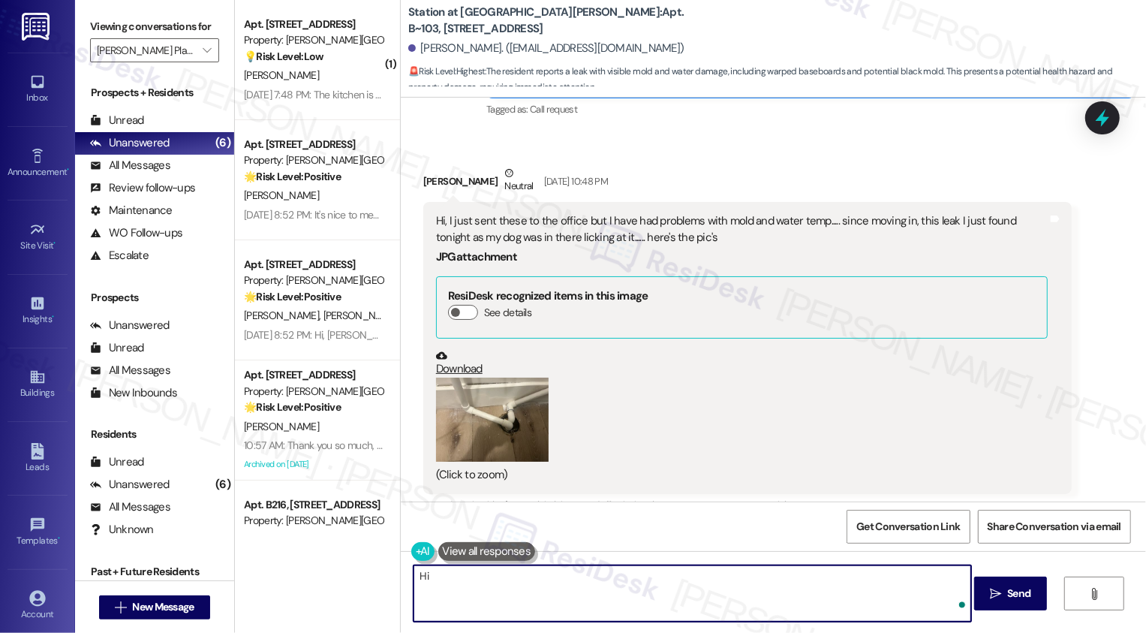
paste textarea "[PERSON_NAME]"
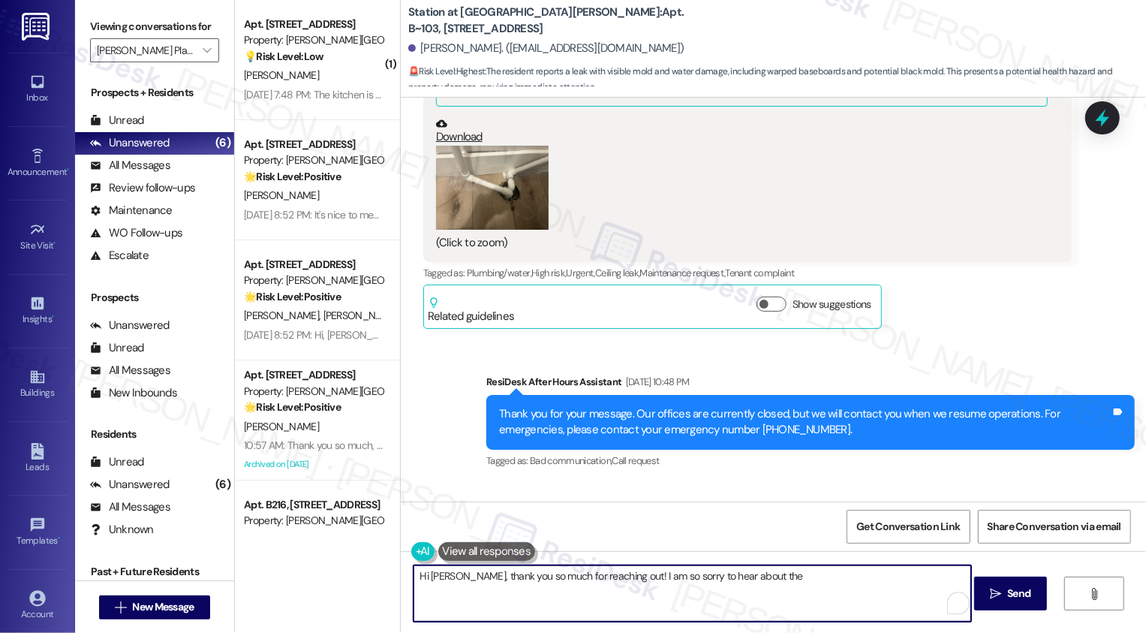
scroll to position [2129, 0]
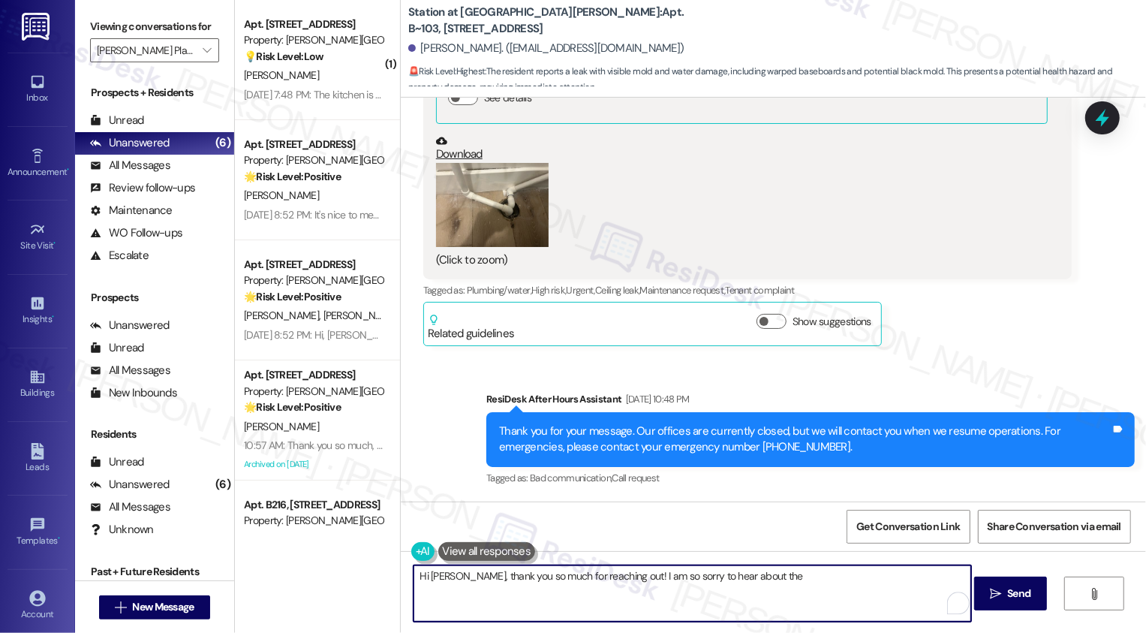
click at [478, 221] on button "Zoom image" at bounding box center [492, 205] width 113 height 85
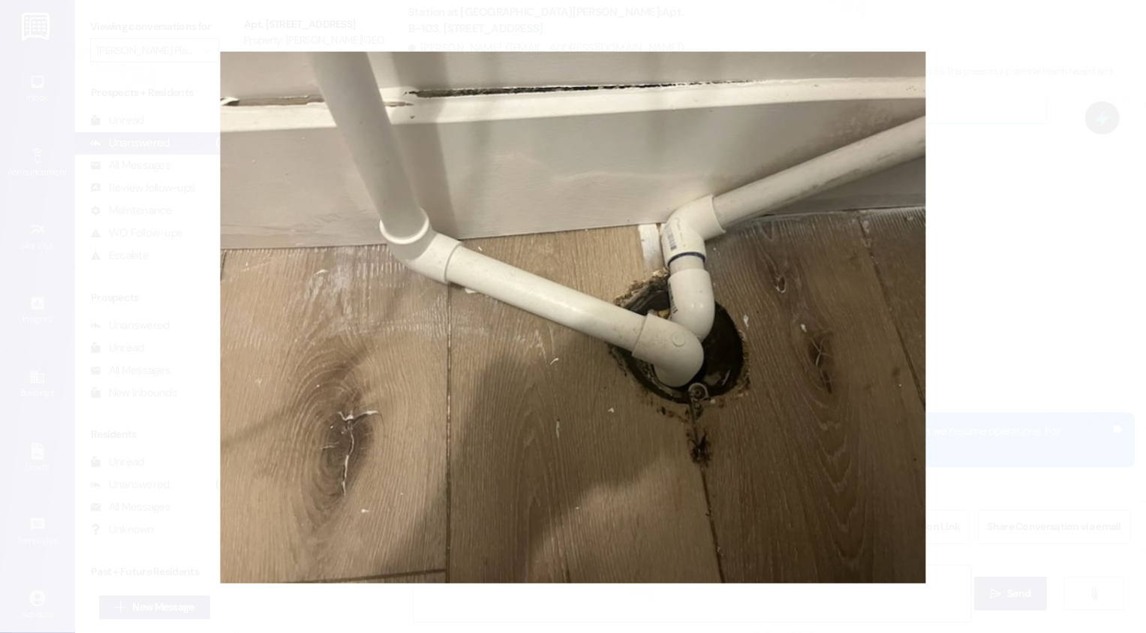
click at [1074, 420] on button "Unzoom image" at bounding box center [573, 316] width 1146 height 633
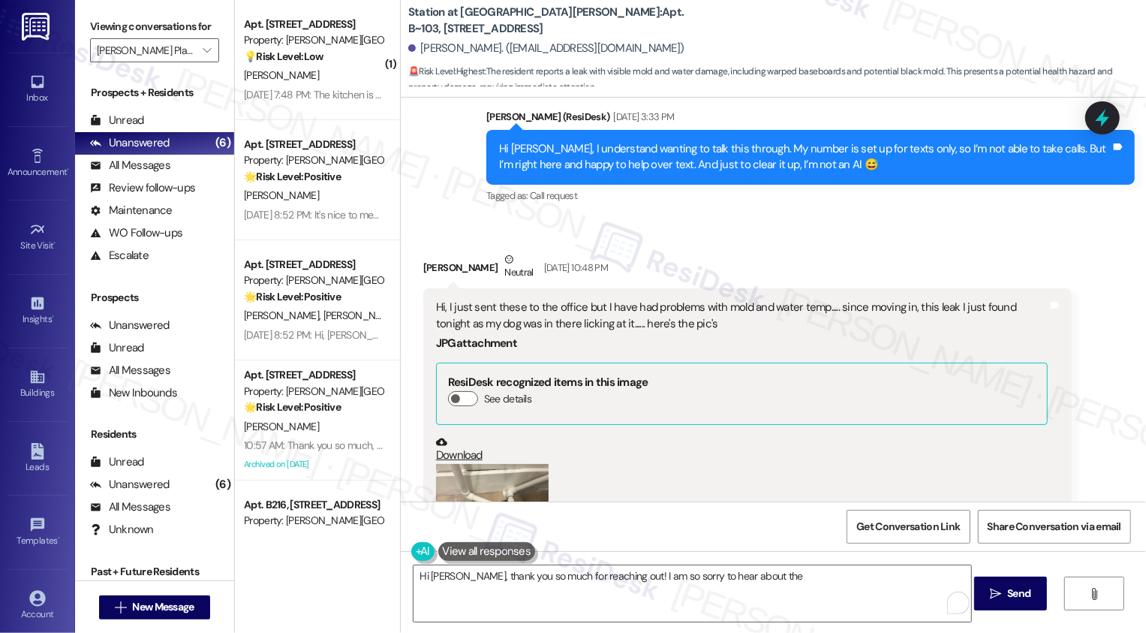
scroll to position [1902, 0]
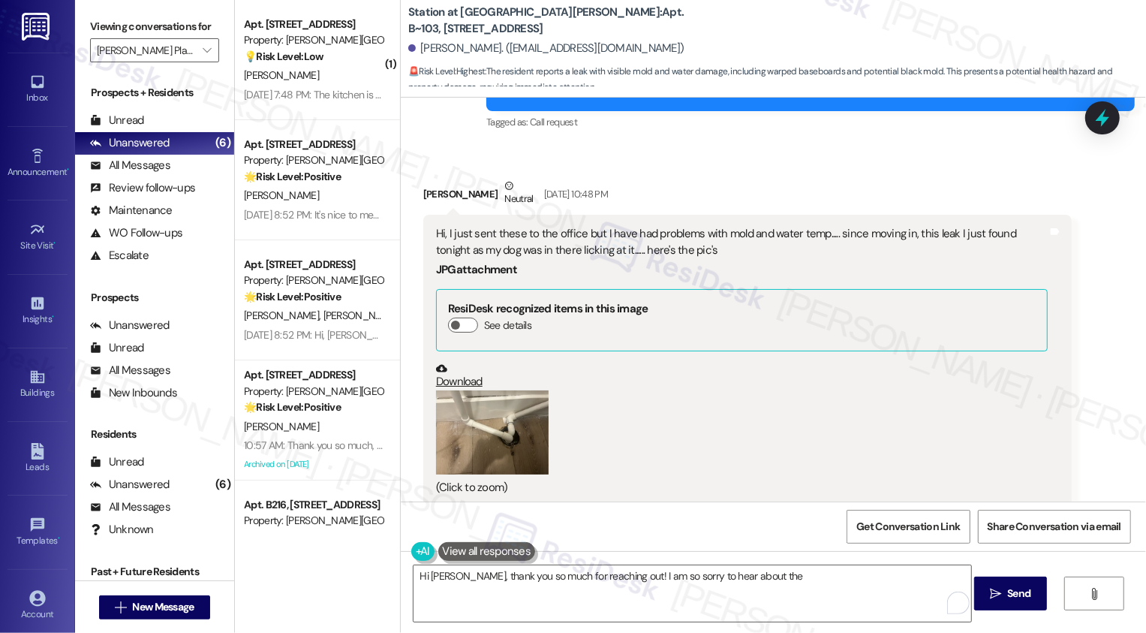
click at [496, 416] on button "Zoom image" at bounding box center [492, 432] width 113 height 85
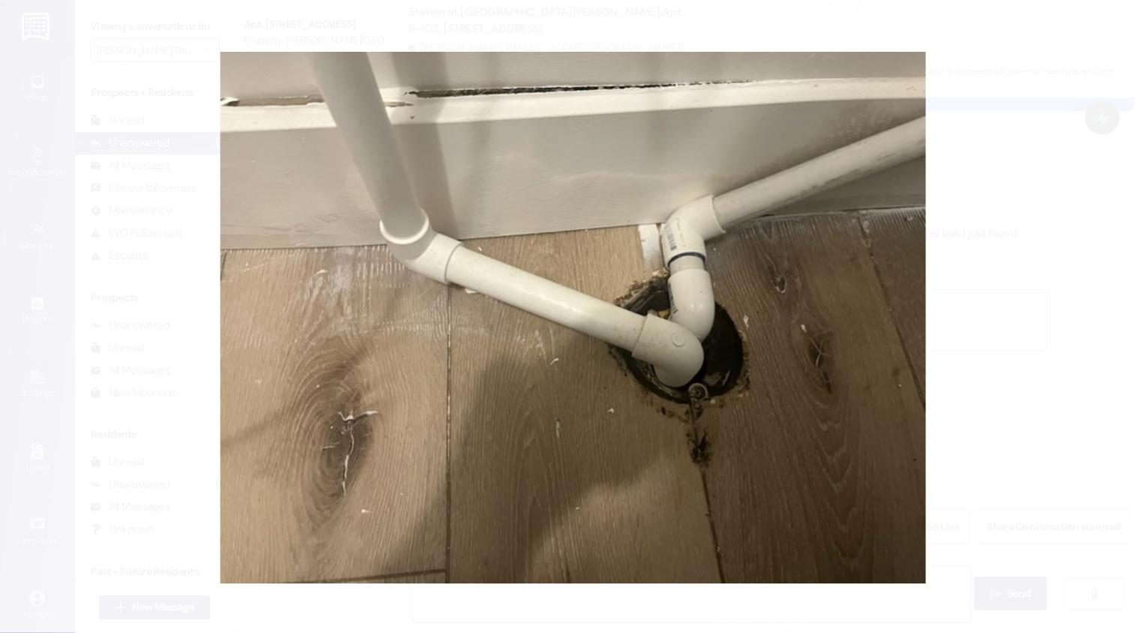
click at [1055, 460] on button "Unzoom image" at bounding box center [573, 316] width 1146 height 633
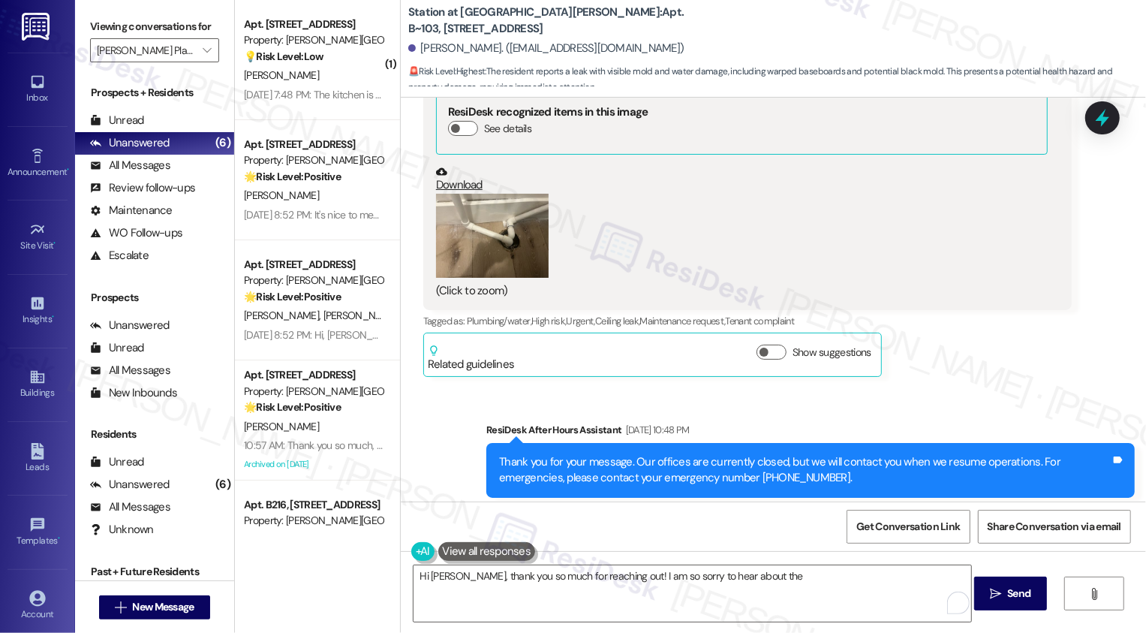
scroll to position [2041, 0]
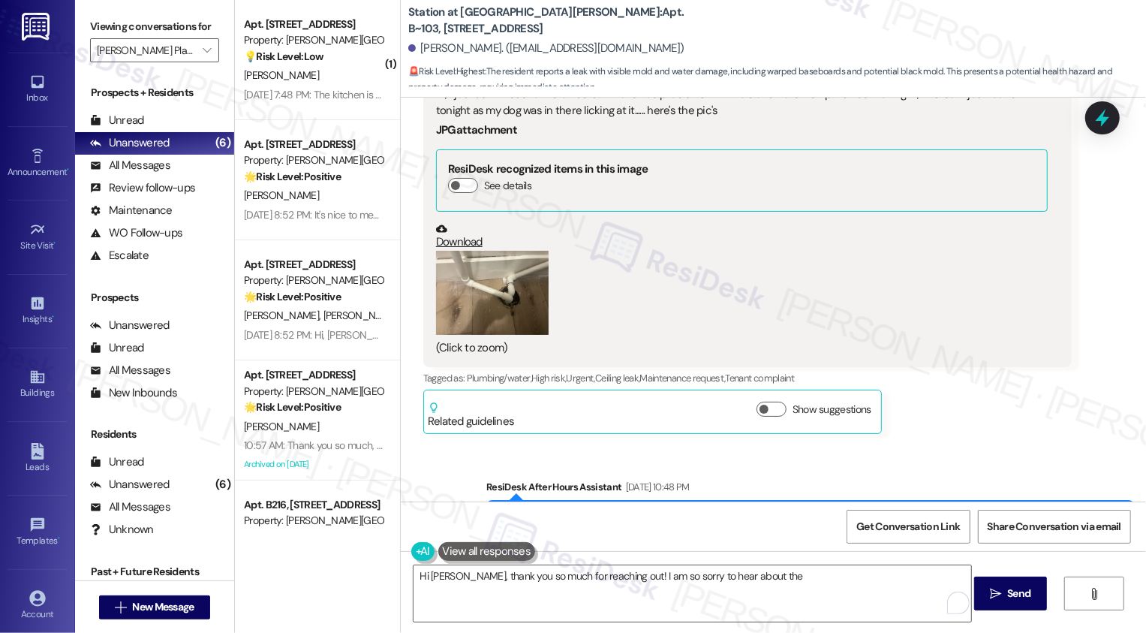
click at [511, 293] on button "Zoom image" at bounding box center [492, 293] width 113 height 85
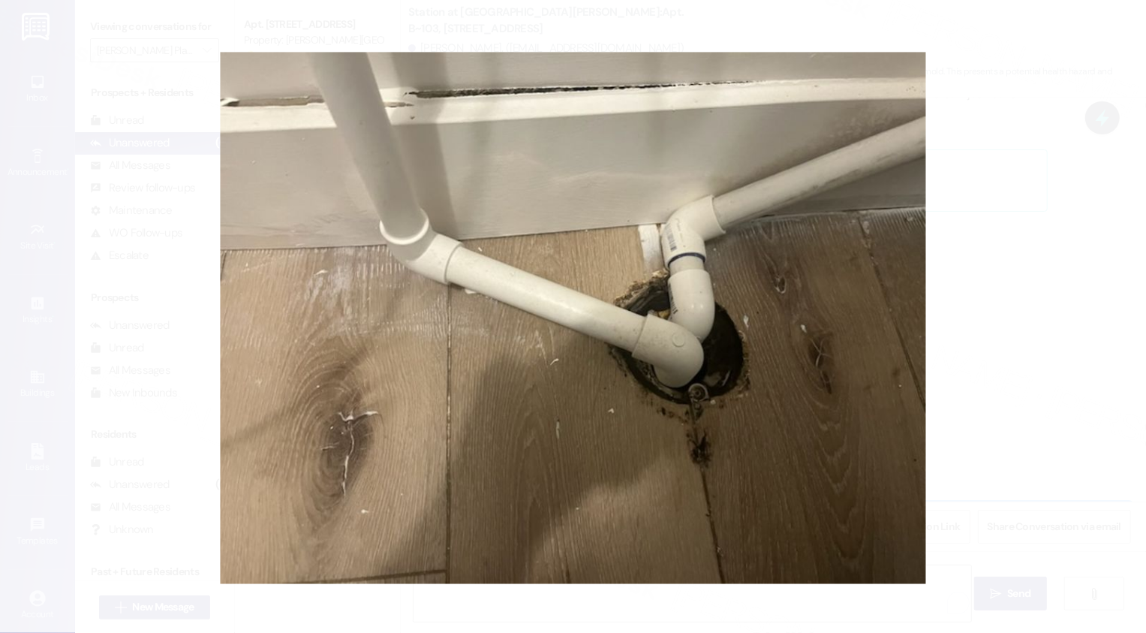
click at [1043, 323] on button "Unzoom image" at bounding box center [573, 316] width 1146 height 633
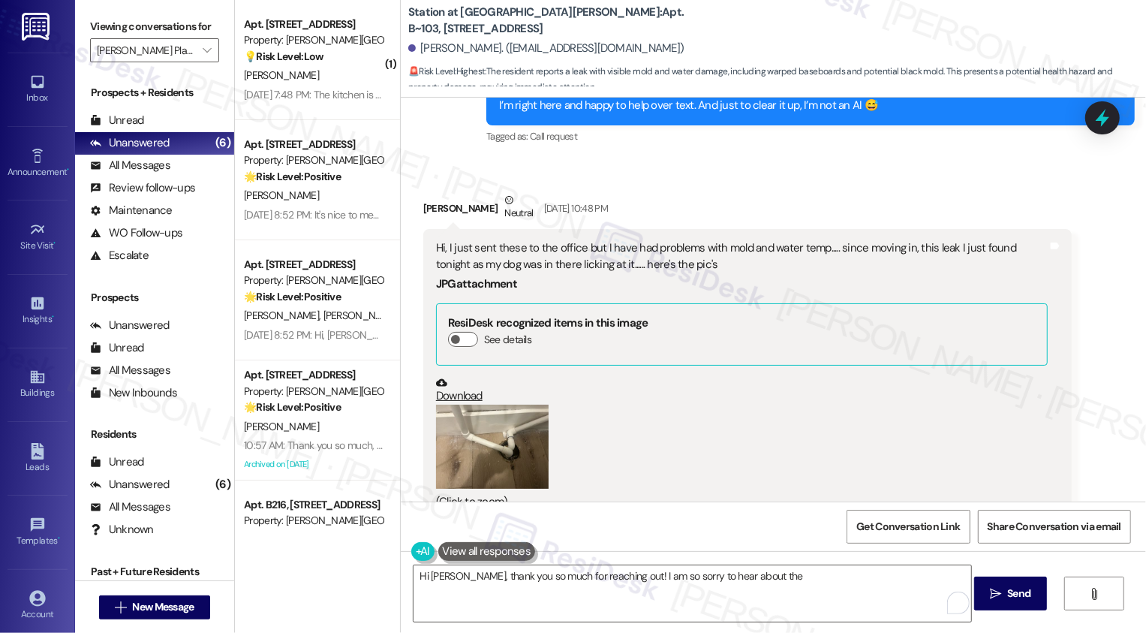
scroll to position [1903, 0]
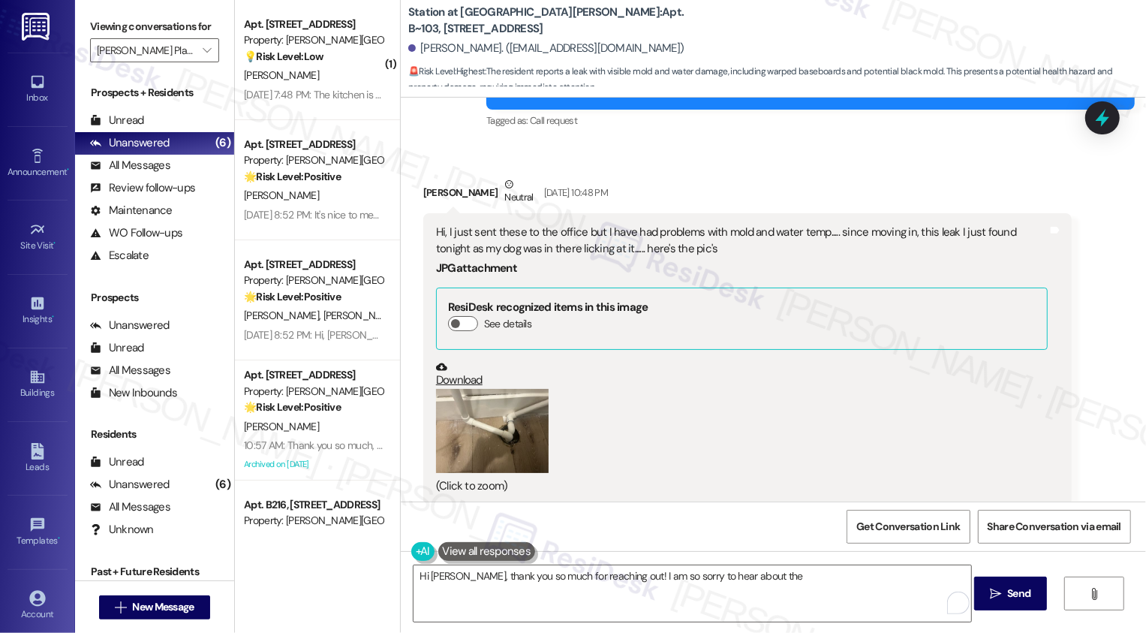
click at [503, 426] on button "Zoom image" at bounding box center [492, 431] width 113 height 85
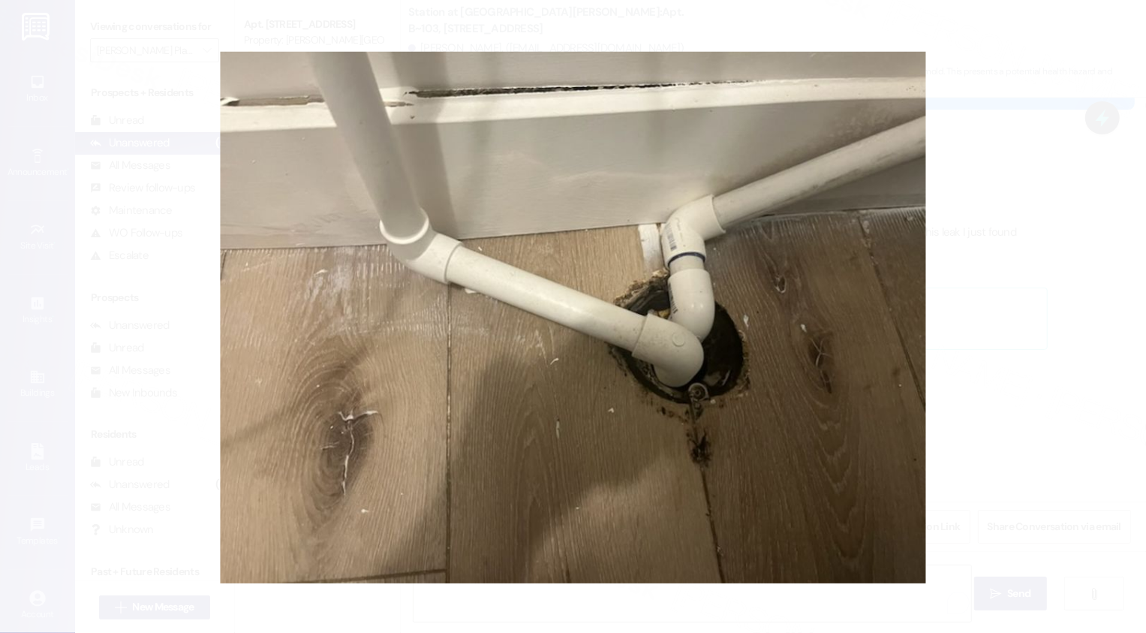
click at [1056, 381] on button "Unzoom image" at bounding box center [573, 316] width 1146 height 633
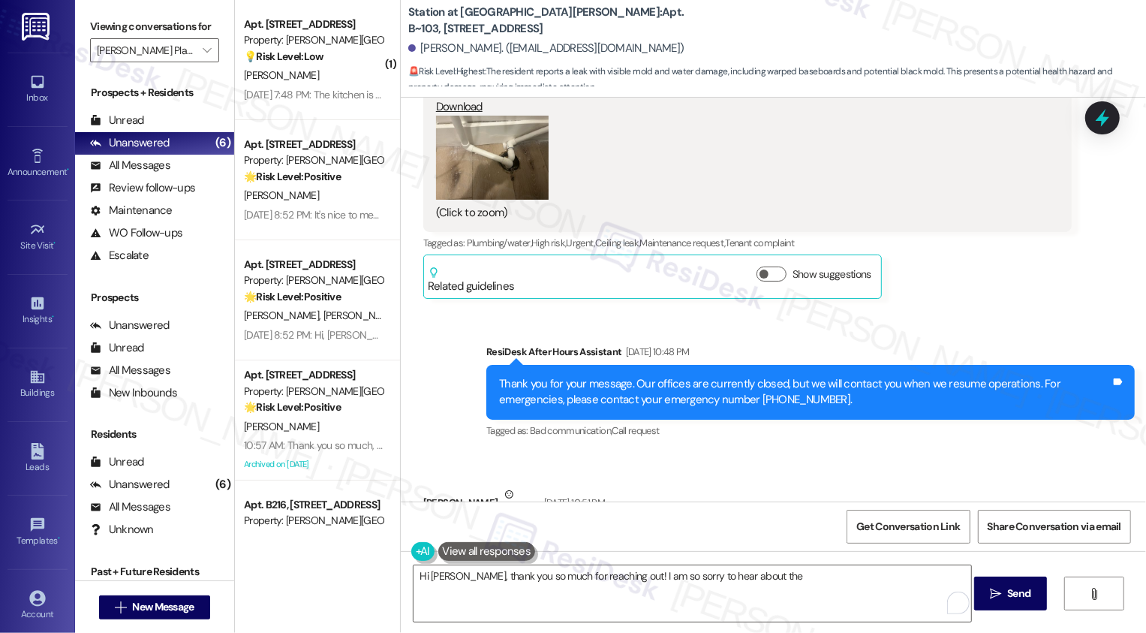
scroll to position [2285, 0]
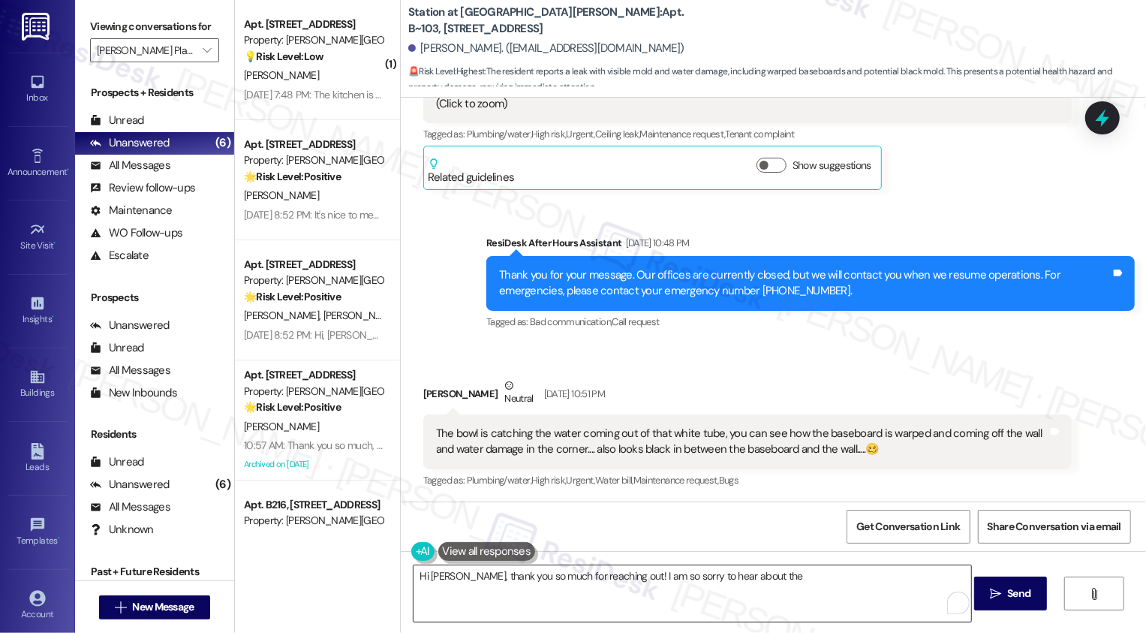
click at [801, 593] on textarea "Hi [PERSON_NAME], thank you so much for reaching out! I am so sorry to hear abo…" at bounding box center [693, 593] width 558 height 56
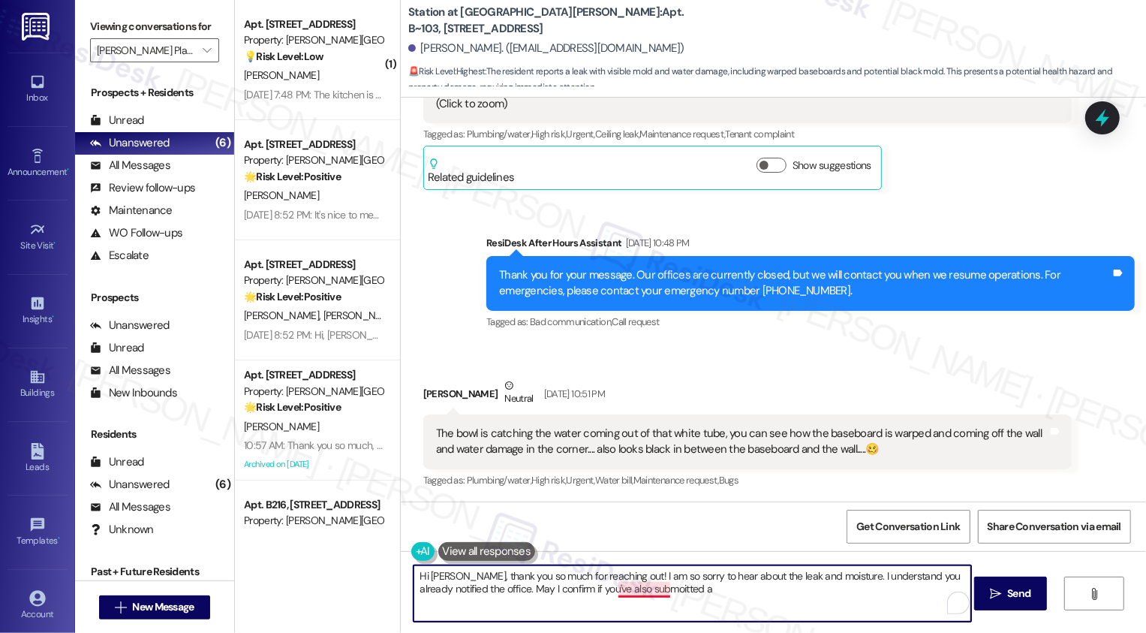
click at [642, 591] on textarea "Hi [PERSON_NAME], thank you so much for reaching out! I am so sorry to hear abo…" at bounding box center [693, 593] width 558 height 56
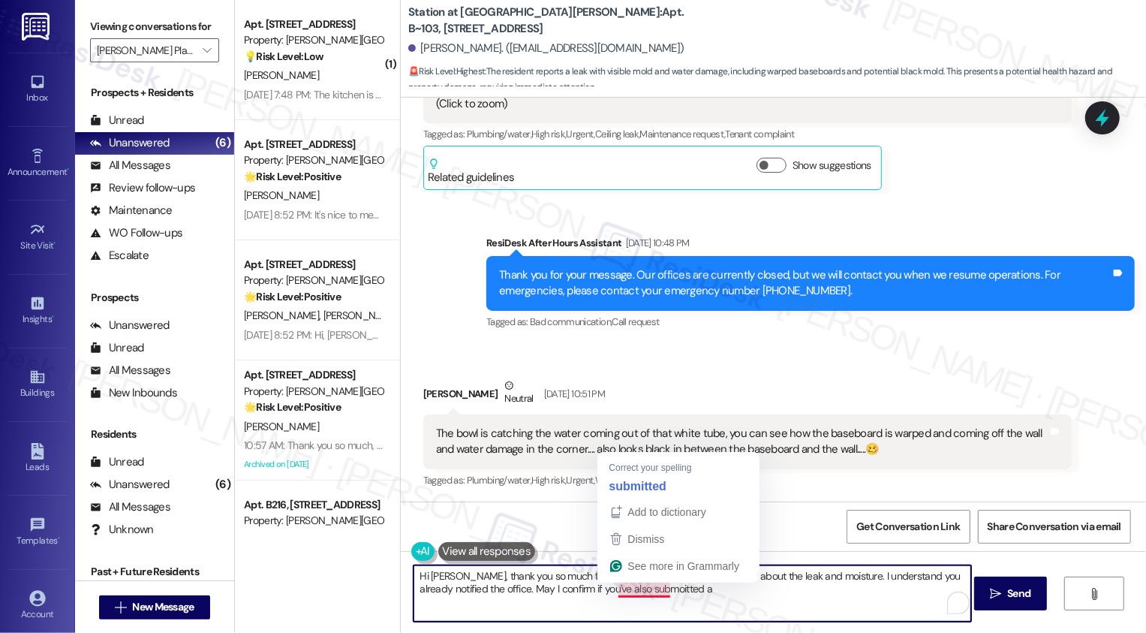
click at [642, 591] on textarea "Hi [PERSON_NAME], thank you so much for reaching out! I am so sorry to hear abo…" at bounding box center [693, 593] width 558 height 56
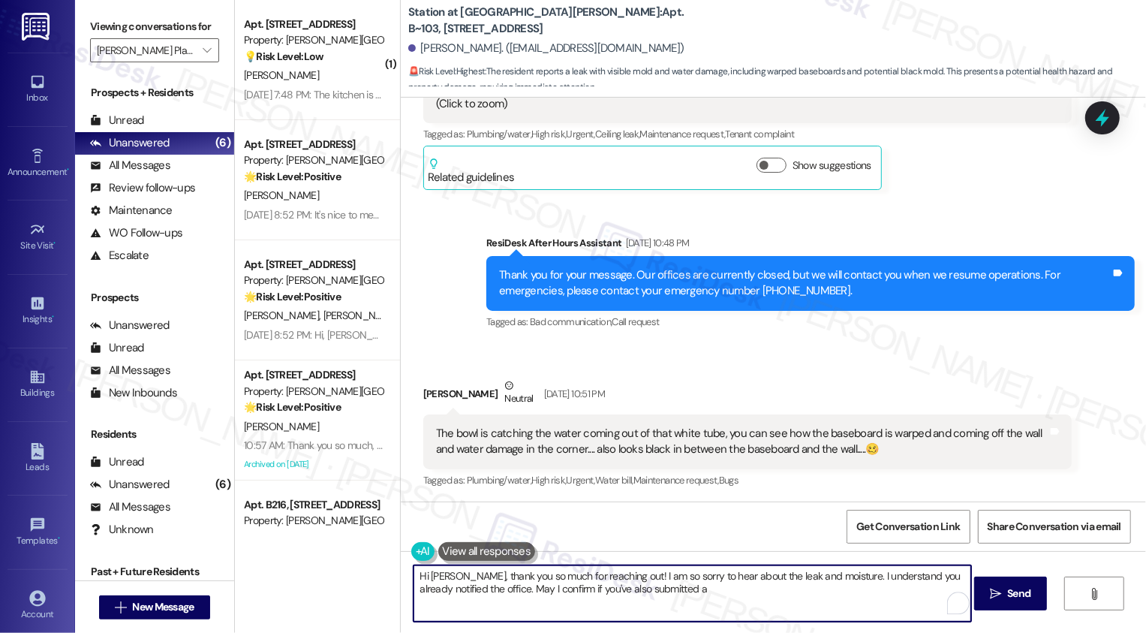
click at [677, 588] on textarea "Hi [PERSON_NAME], thank you so much for reaching out! I am so sorry to hear abo…" at bounding box center [693, 593] width 558 height 56
click at [813, 604] on textarea "Hi [PERSON_NAME], thank you so much for reaching out! I am so sorry to hear abo…" at bounding box center [693, 593] width 558 height 56
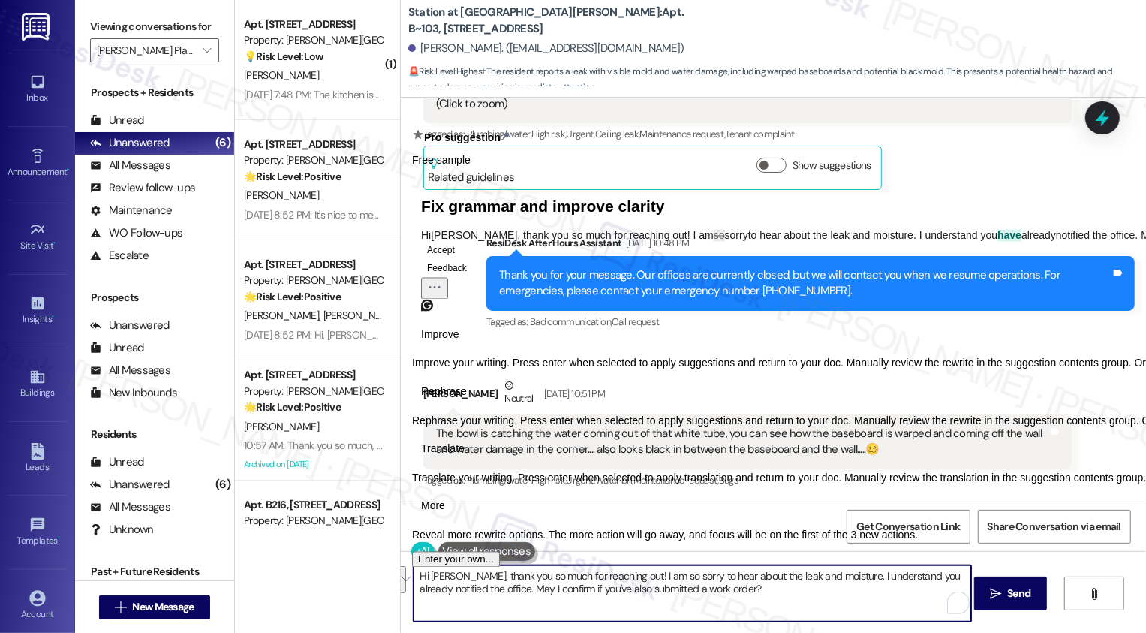
click at [467, 399] on span "Rephrase" at bounding box center [444, 392] width 46 height 16
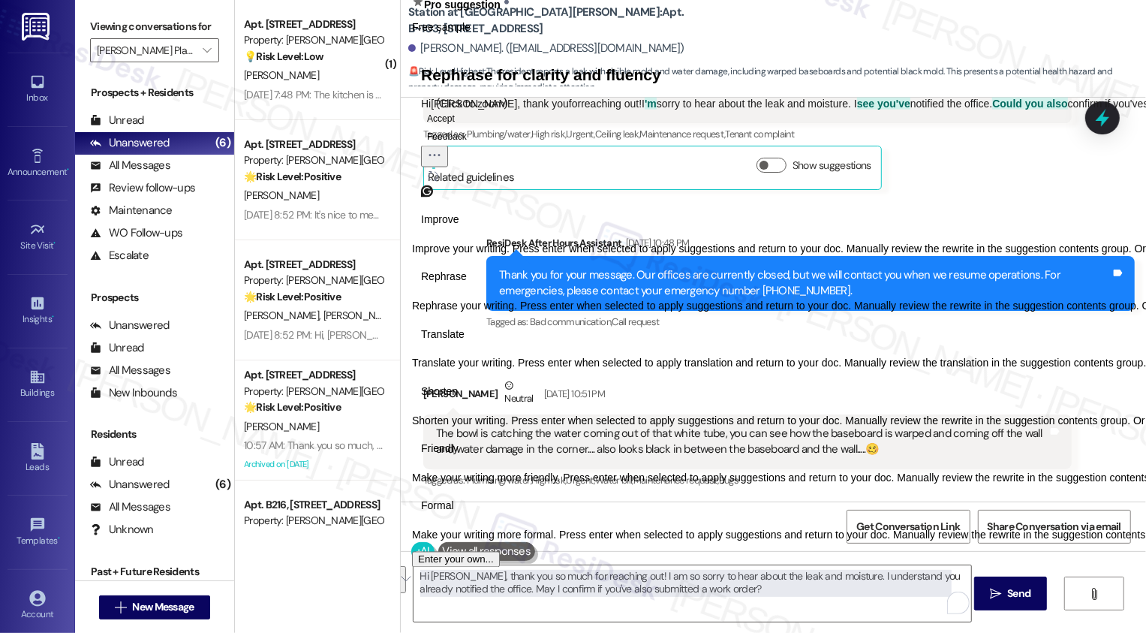
click at [459, 457] on span "Friendly" at bounding box center [440, 449] width 38 height 16
click at [461, 127] on button "Accept" at bounding box center [441, 118] width 40 height 18
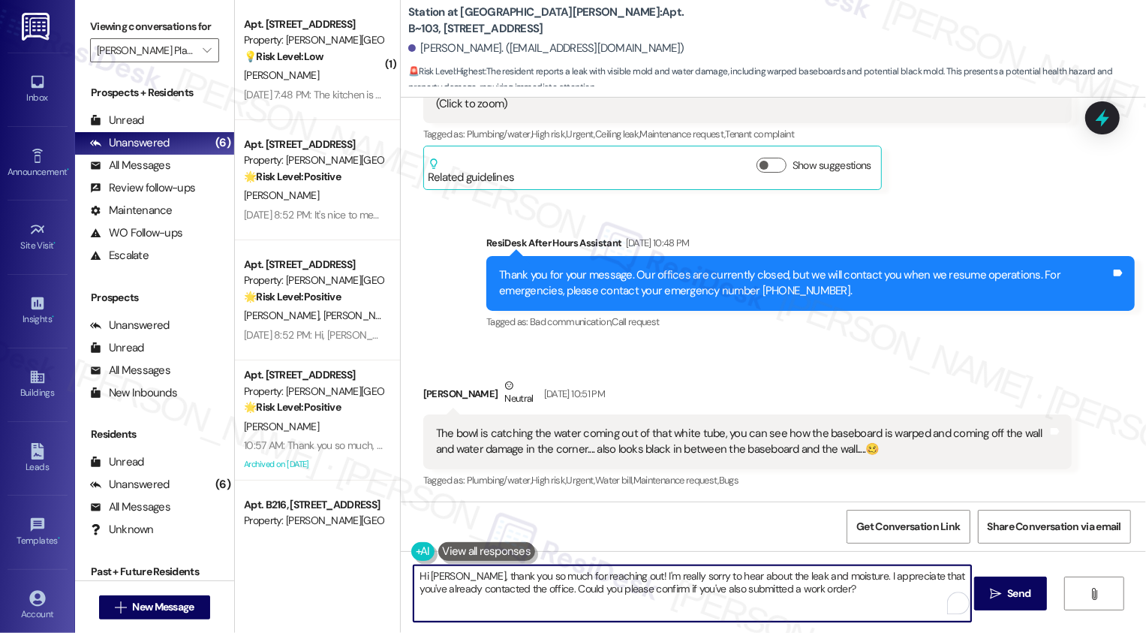
click at [741, 580] on textarea "Hi [PERSON_NAME], thank you so much for reaching out! I'm really sorry to hear …" at bounding box center [693, 593] width 558 height 56
click at [916, 602] on textarea "Hi [PERSON_NAME], thank you so much for reaching out! I'm really sorry to hear …" at bounding box center [693, 593] width 558 height 56
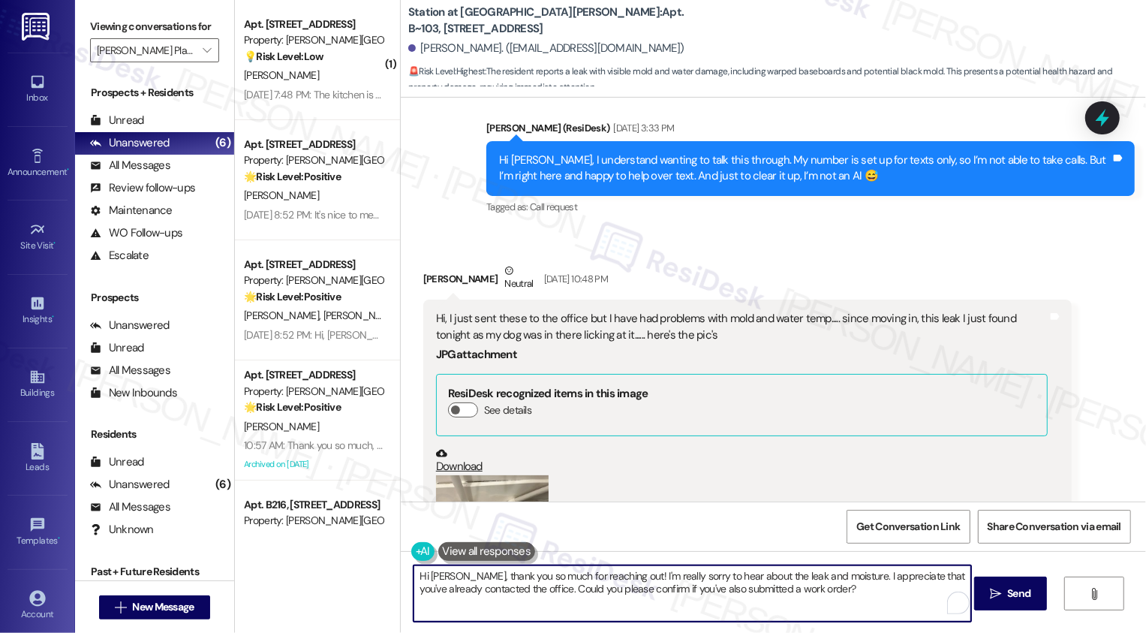
scroll to position [1748, 0]
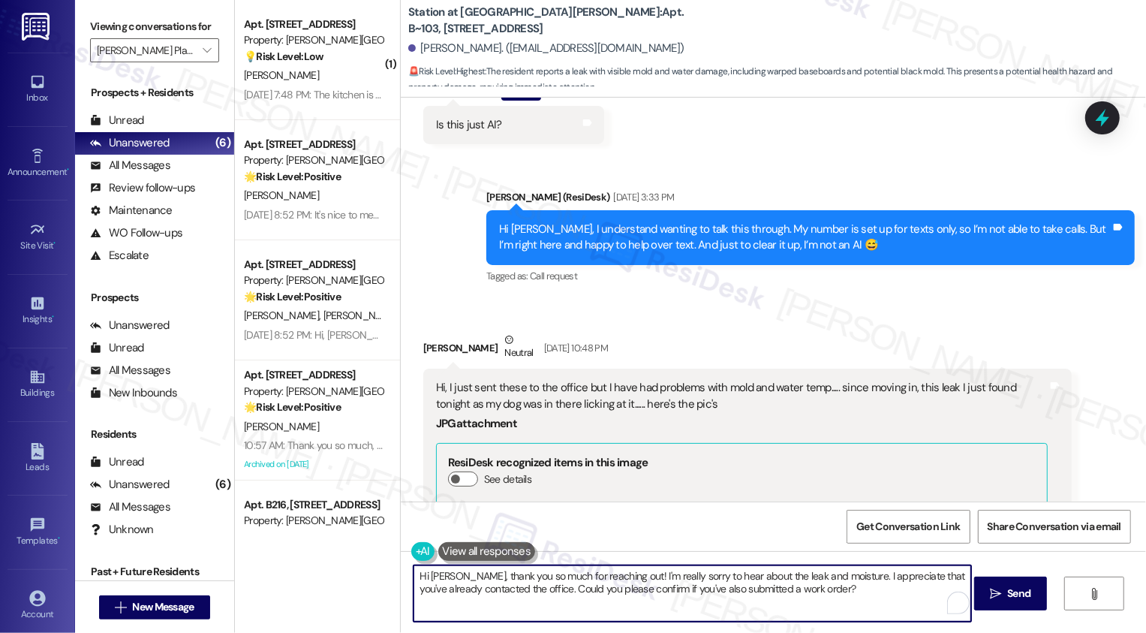
click at [465, 595] on textarea "Hi [PERSON_NAME], thank you so much for reaching out! I'm really sorry to hear …" at bounding box center [693, 593] width 558 height 56
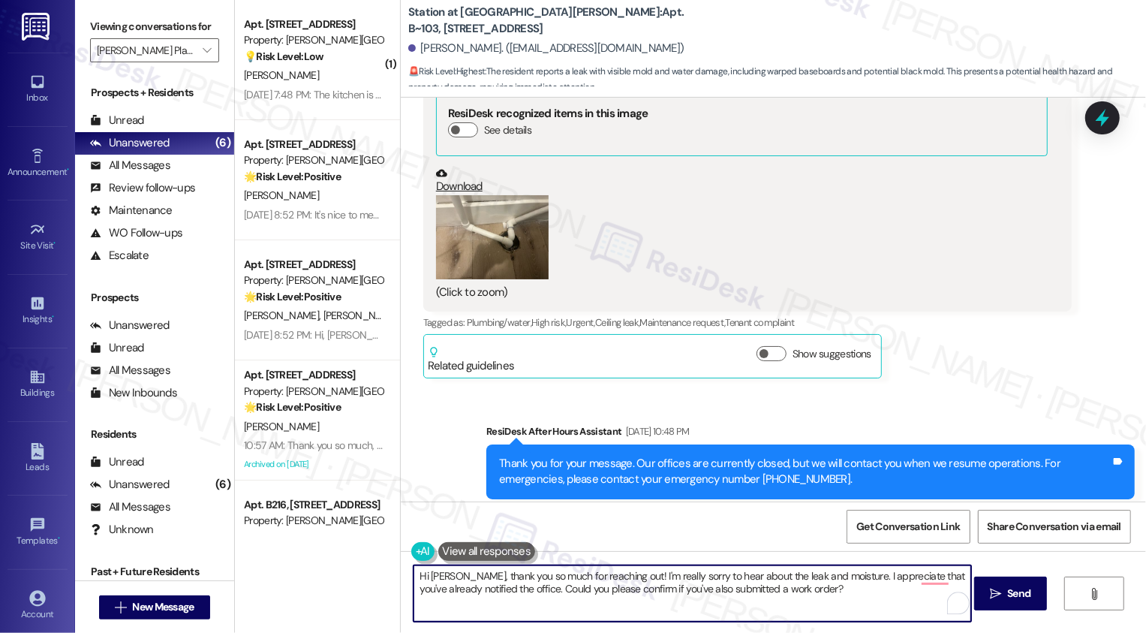
scroll to position [2285, 0]
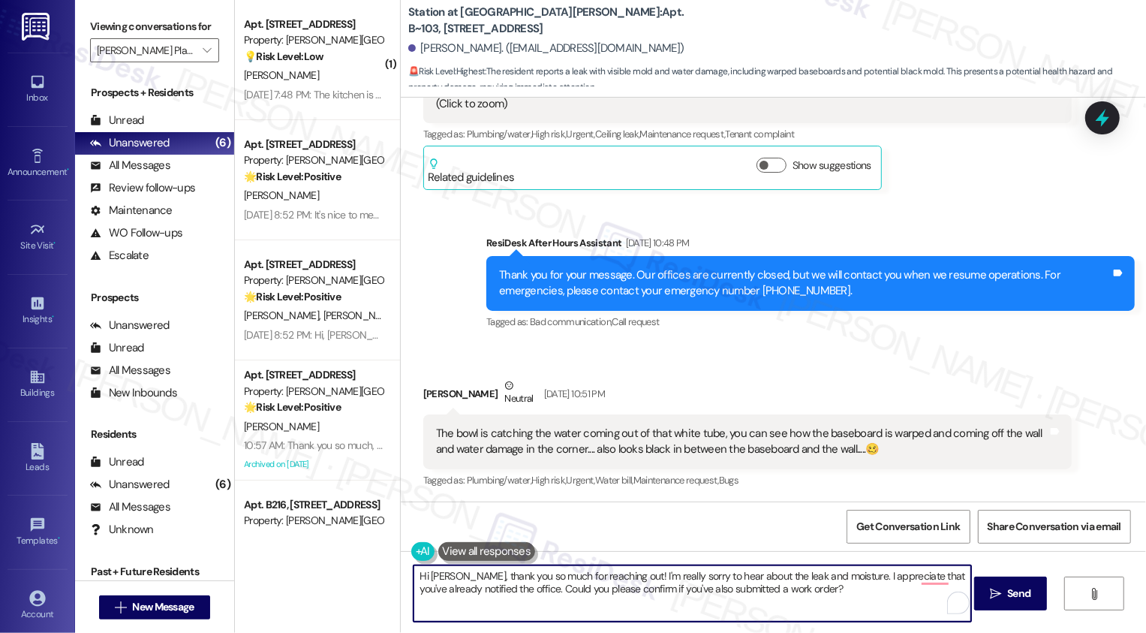
click at [779, 599] on textarea "Hi [PERSON_NAME], thank you so much for reaching out! I'm really sorry to hear …" at bounding box center [693, 593] width 558 height 56
type textarea "Hi [PERSON_NAME], thank you so much for reaching out! I'm really sorry to hear …"
click at [1042, 616] on div "Hi [PERSON_NAME], thank you so much for reaching out! I'm really sorry to hear …" at bounding box center [774, 607] width 746 height 113
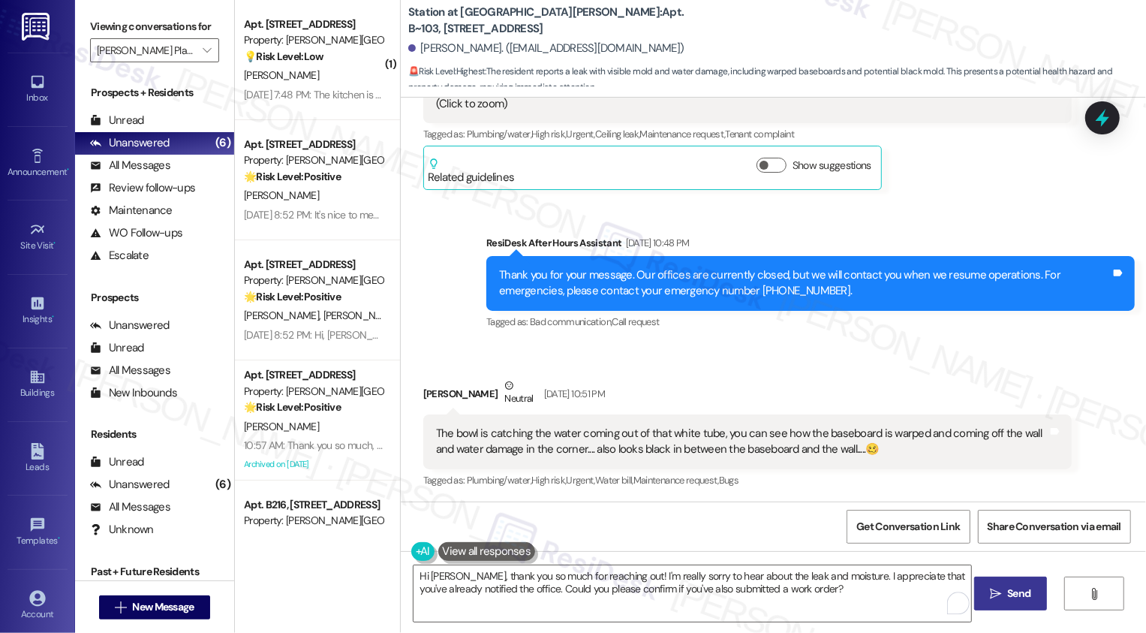
click at [1025, 610] on button " Send" at bounding box center [1011, 594] width 73 height 34
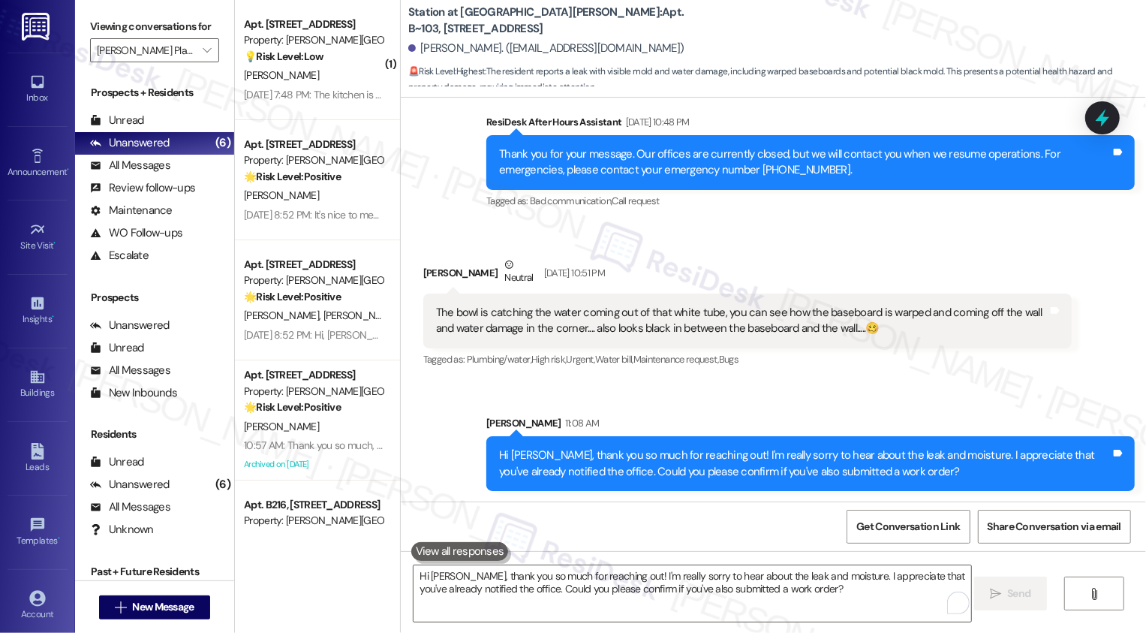
scroll to position [2510, 0]
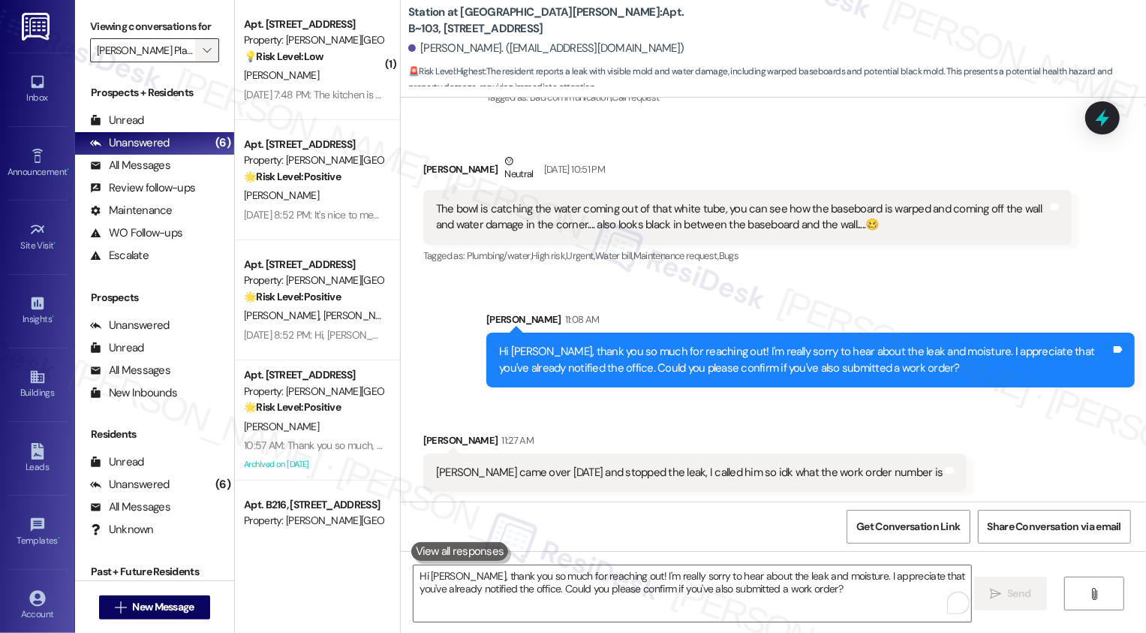
click at [203, 62] on span "" at bounding box center [207, 50] width 14 height 24
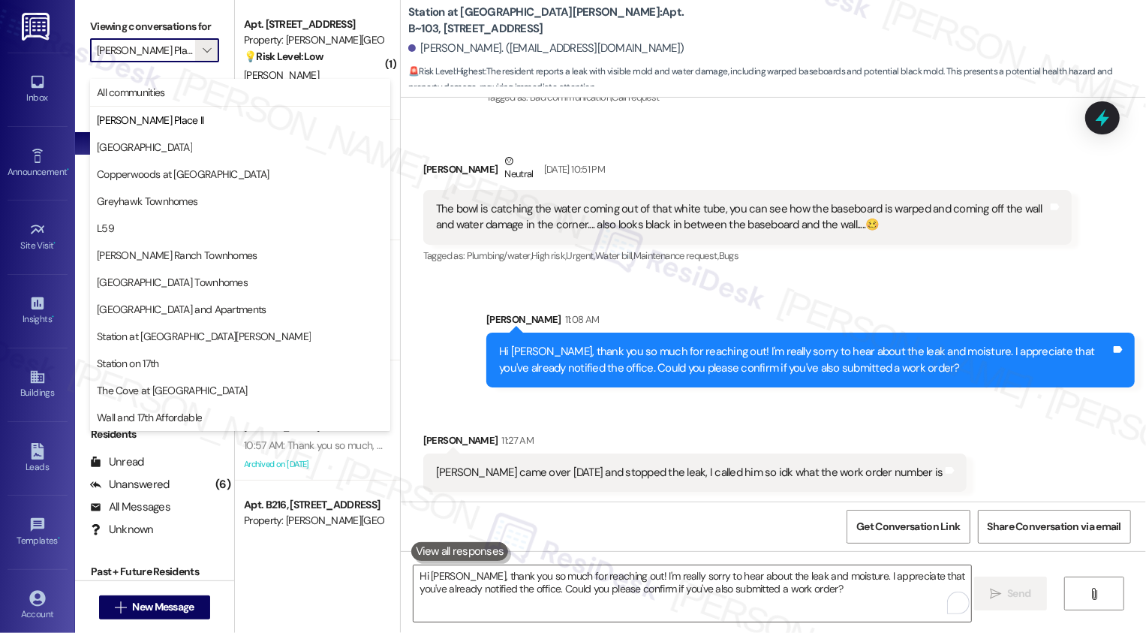
click at [583, 403] on div "Received via SMS [PERSON_NAME] 11:27 AM [PERSON_NAME] came over [DATE] and stop…" at bounding box center [774, 451] width 746 height 104
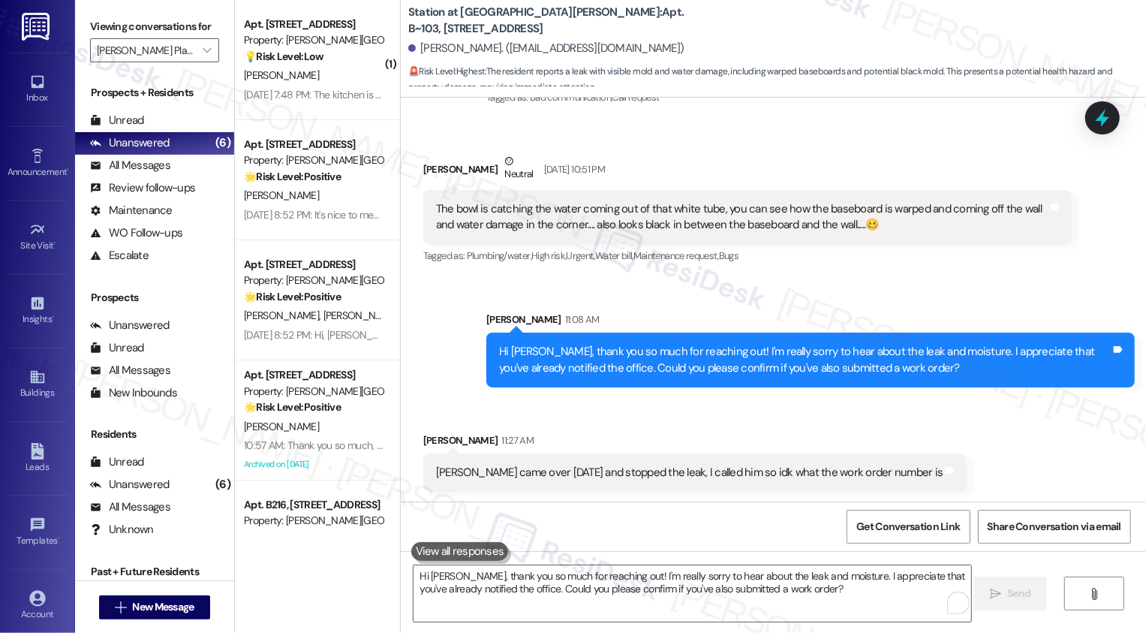
scroll to position [2511, 0]
click at [656, 577] on textarea "Hi [PERSON_NAME], thank you so much for reaching out! I'm really sorry to hear …" at bounding box center [693, 593] width 558 height 56
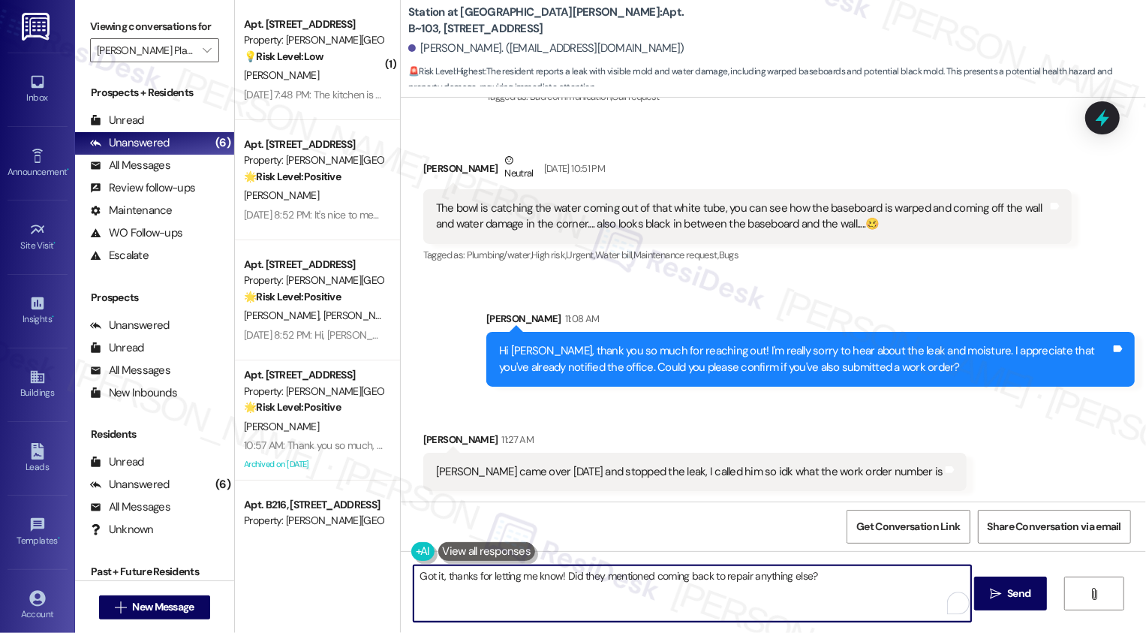
drag, startPoint x: 560, startPoint y: 574, endPoint x: 869, endPoint y: 579, distance: 308.6
click at [869, 579] on textarea "Got it, thanks for letting me know! Did they mentioned coming back to repair an…" at bounding box center [693, 593] width 558 height 56
click at [831, 583] on textarea "Got it, thanks for letting me know! Did he mention anything regarding the baseb…" at bounding box center [693, 593] width 558 height 56
type textarea "Got it, thanks for letting me know! Did he mention anything regarding the baseb…"
click at [1008, 600] on span "Send" at bounding box center [1019, 594] width 23 height 16
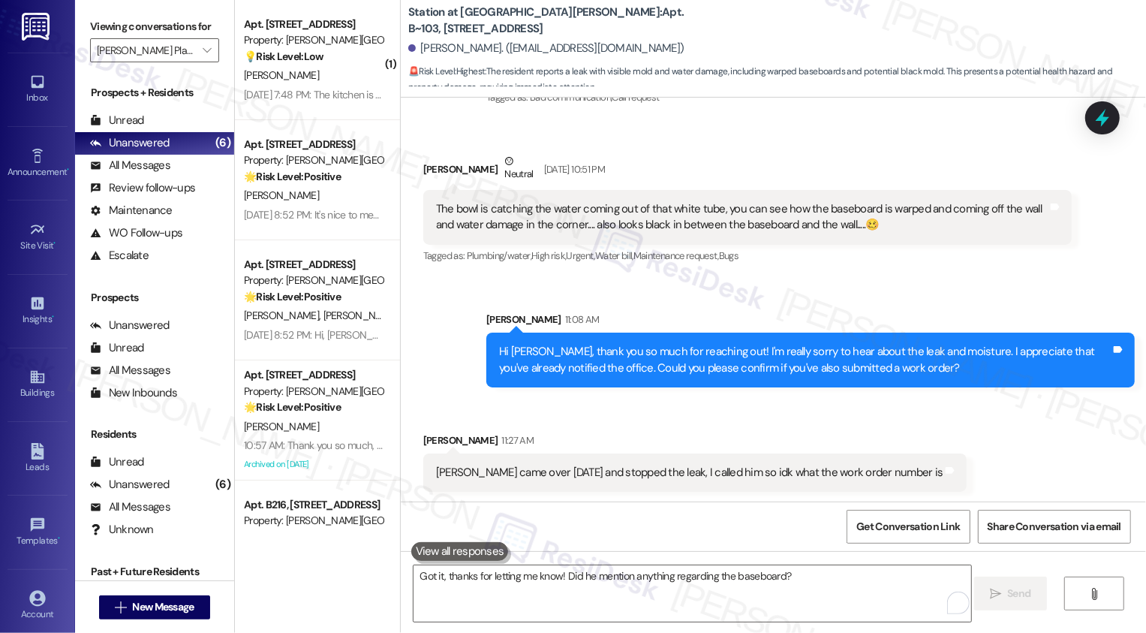
scroll to position [2616, 0]
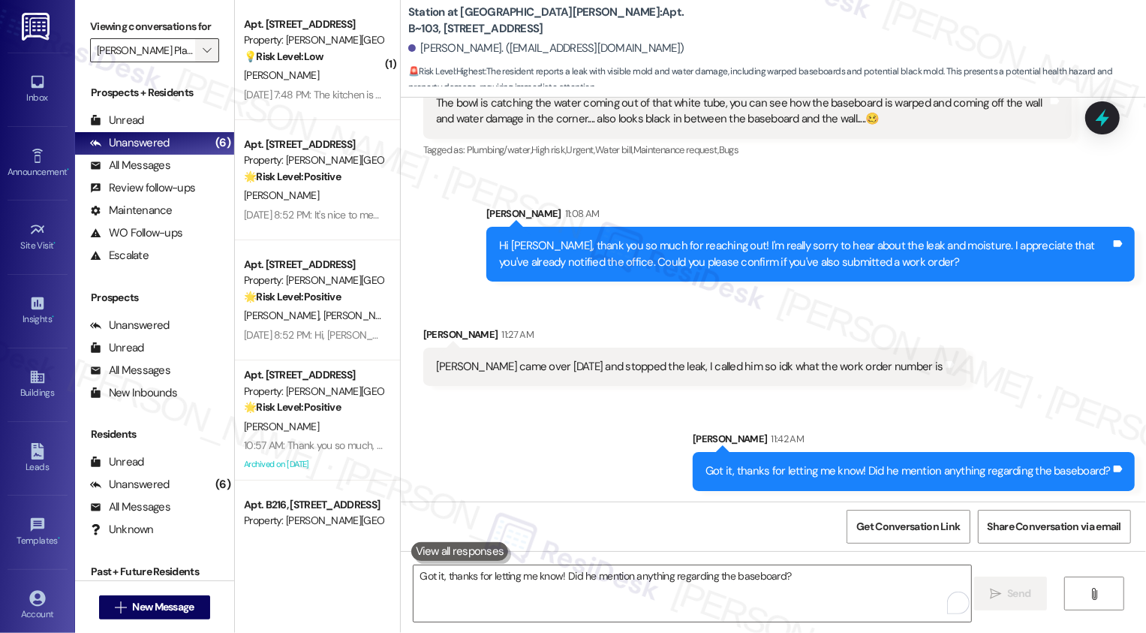
click at [203, 56] on icon "" at bounding box center [207, 50] width 8 height 12
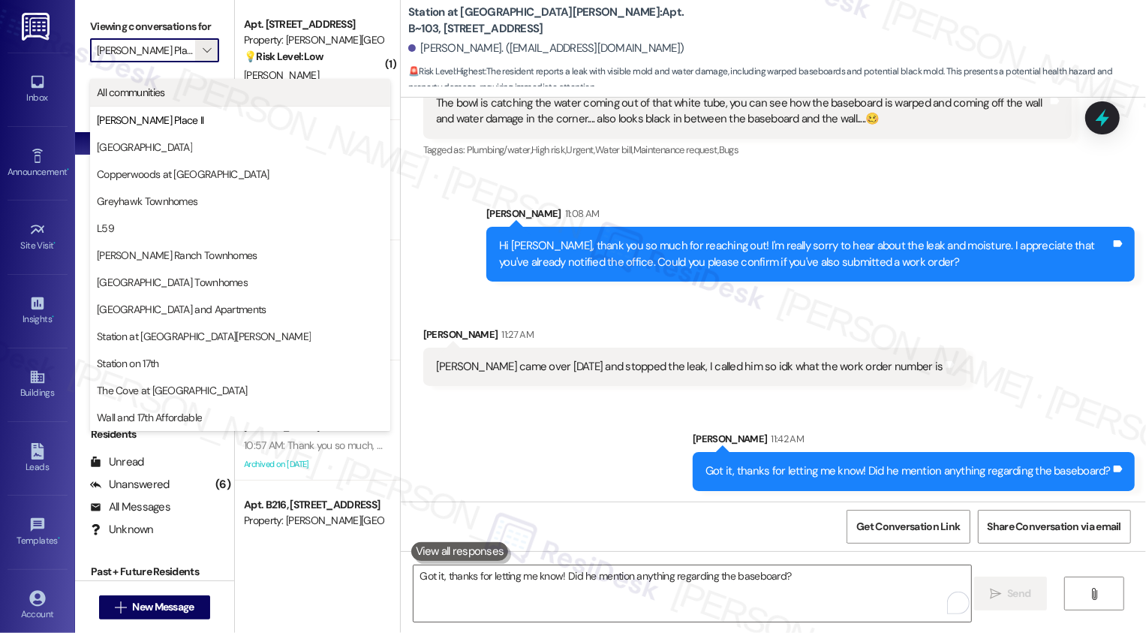
click at [216, 88] on span "All communities" at bounding box center [240, 92] width 287 height 15
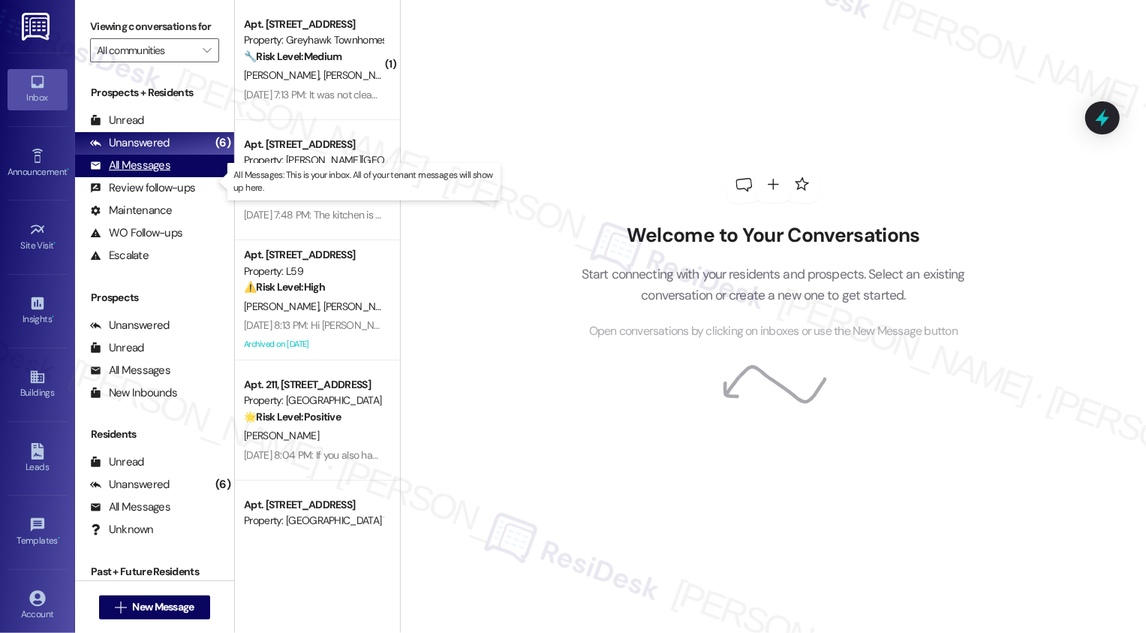
click at [199, 177] on div "All Messages (undefined)" at bounding box center [154, 166] width 159 height 23
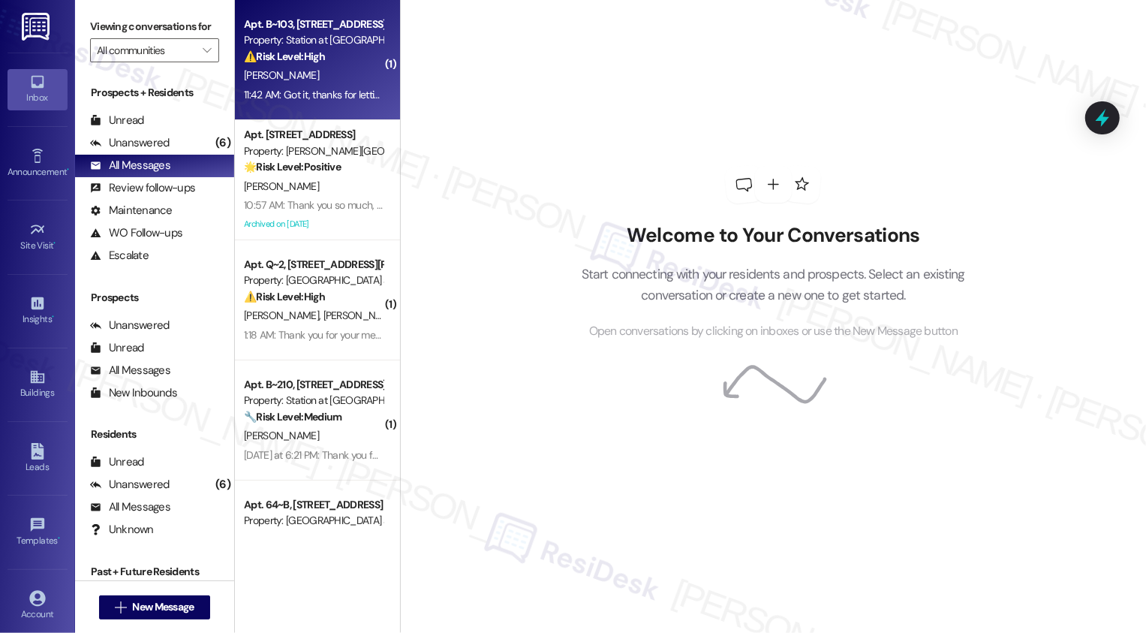
click at [285, 77] on div "[PERSON_NAME]" at bounding box center [314, 75] width 142 height 19
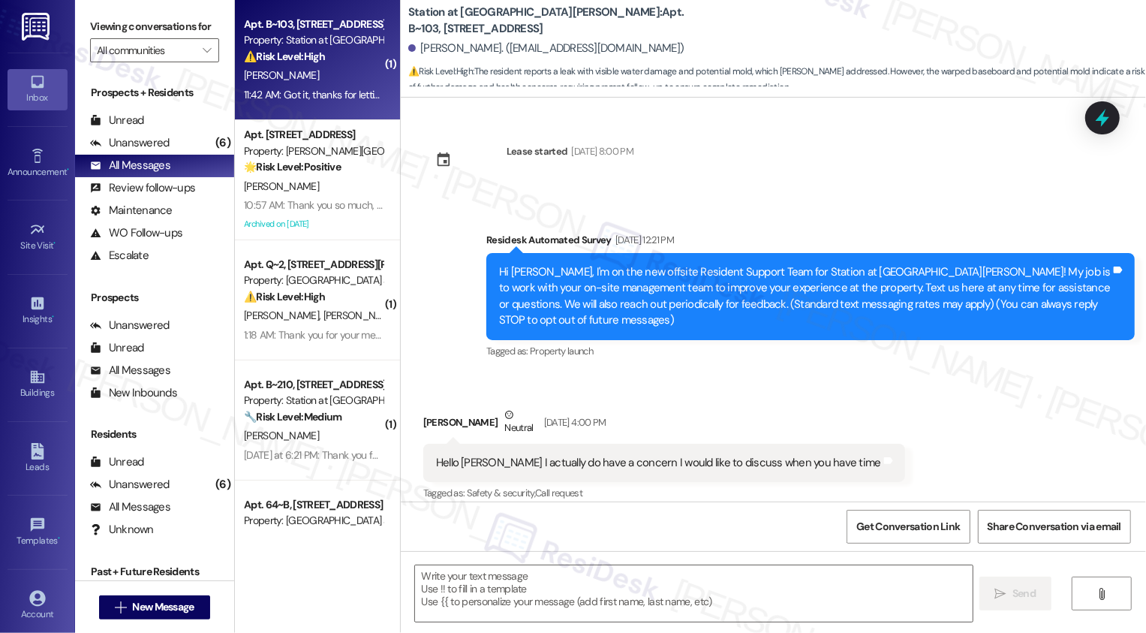
click at [285, 77] on div "[PERSON_NAME]" at bounding box center [314, 75] width 142 height 19
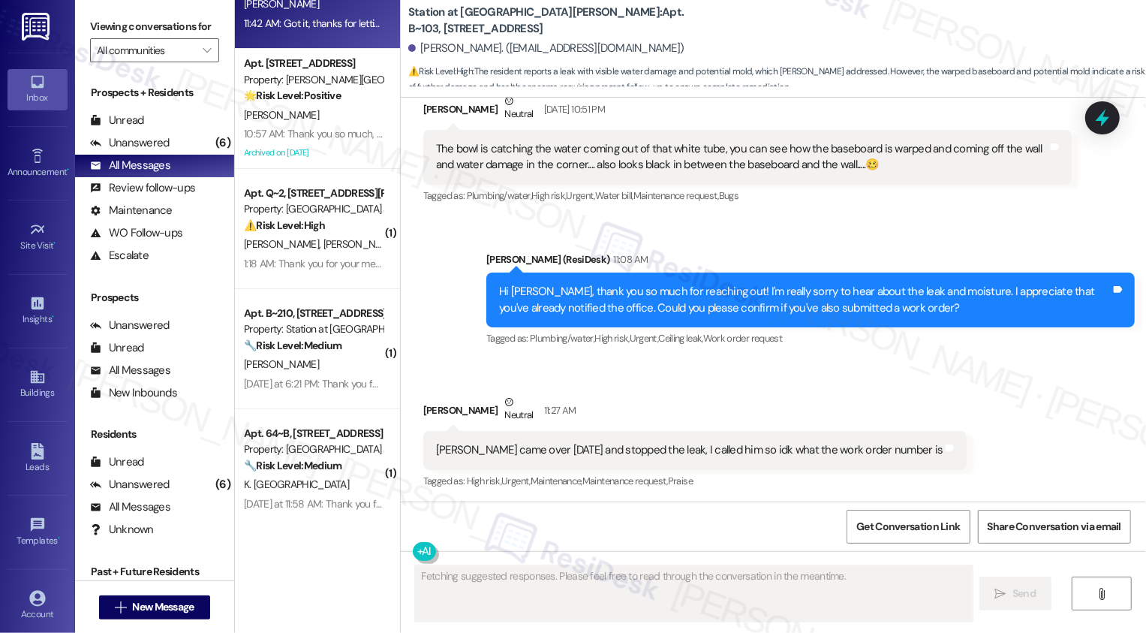
scroll to position [136, 0]
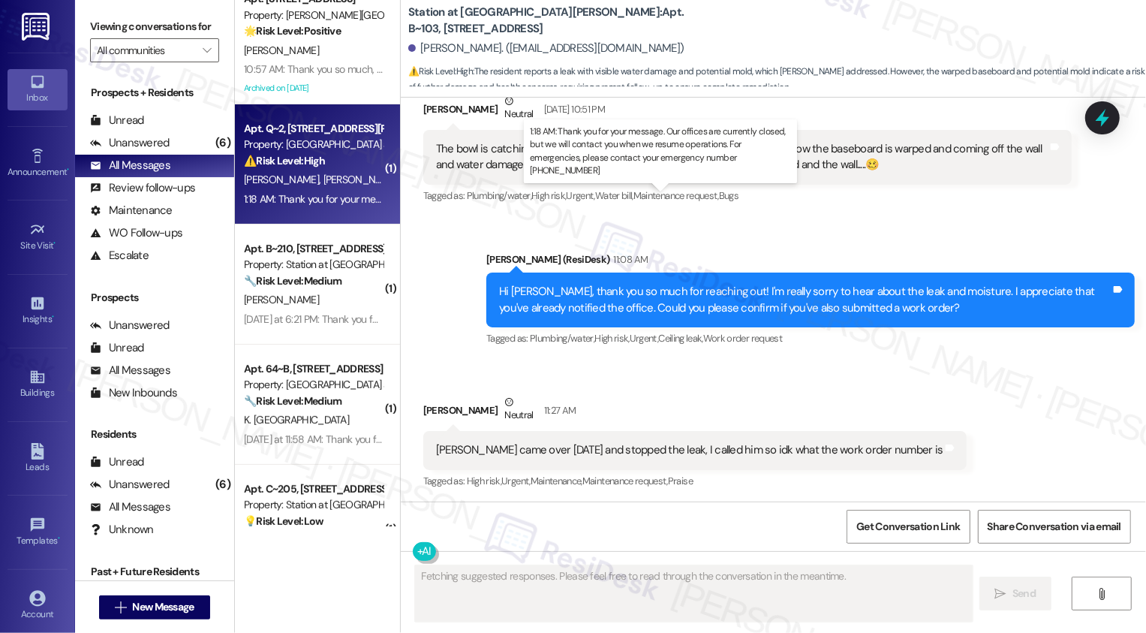
click at [324, 198] on div "1:18 AM: Thank you for your message. Our offices are currently closed, but we w…" at bounding box center [680, 199] width 872 height 14
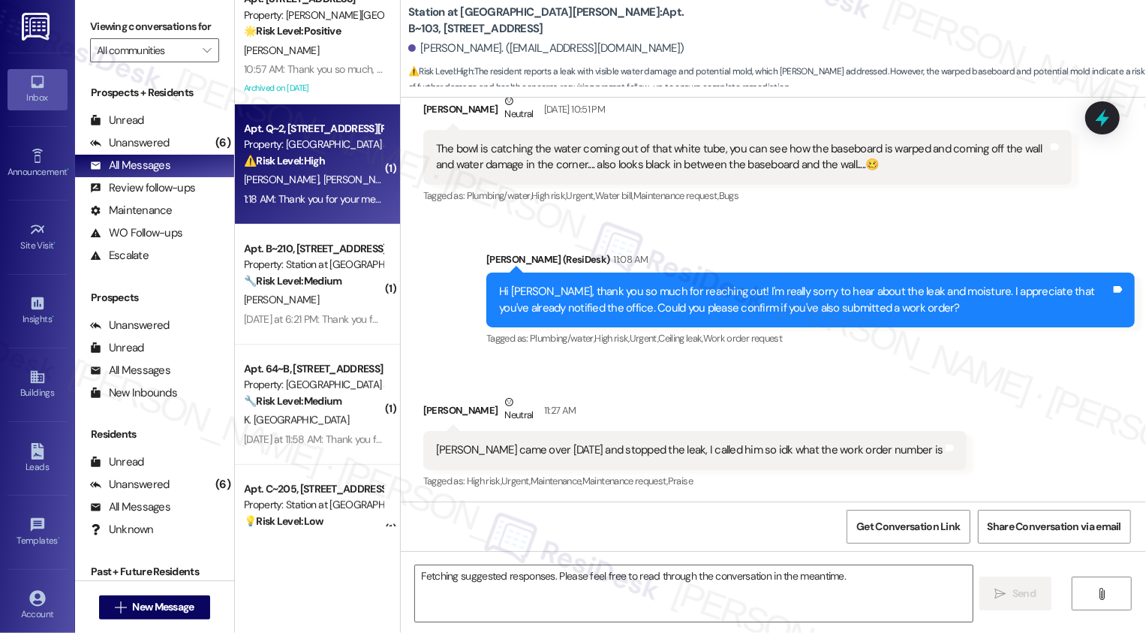
click at [324, 198] on div "1:18 AM: Thank you for your message. Our offices are currently closed, but we w…" at bounding box center [680, 199] width 872 height 14
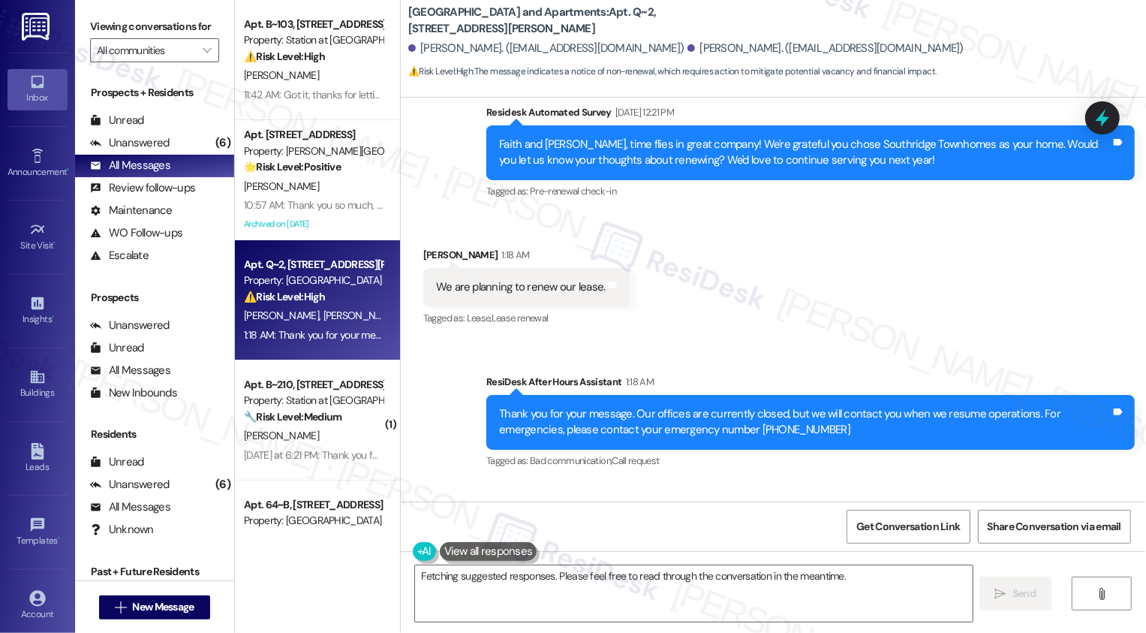
scroll to position [1355, 0]
